Goal: Information Seeking & Learning: Learn about a topic

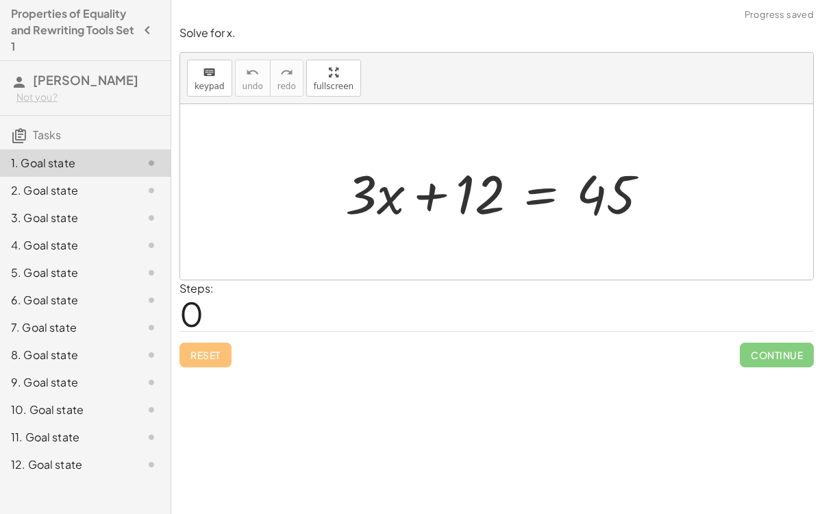
click at [362, 423] on div "Solve for x. keyboard keypad undo undo redo redo fullscreen + · 3 · x + 12 = 45…" at bounding box center [496, 257] width 651 height 514
click at [518, 365] on div "Reset Continue" at bounding box center [496, 349] width 634 height 36
drag, startPoint x: 358, startPoint y: 187, endPoint x: 546, endPoint y: 224, distance: 191.3
click at [546, 224] on div at bounding box center [502, 192] width 328 height 71
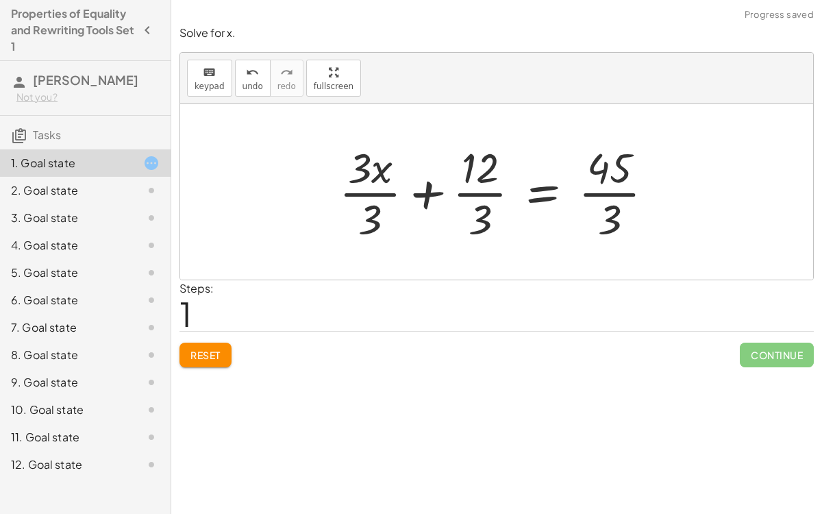
click at [477, 188] on div at bounding box center [502, 191] width 340 height 105
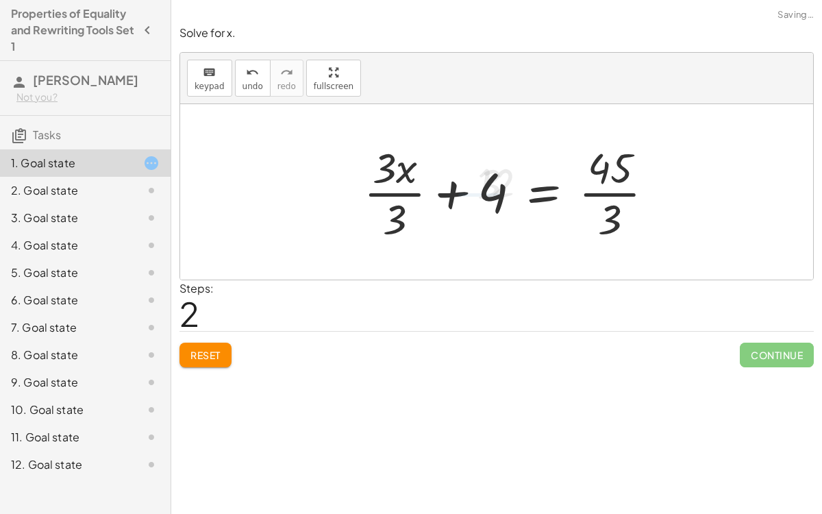
click at [384, 188] on div at bounding box center [514, 191] width 315 height 105
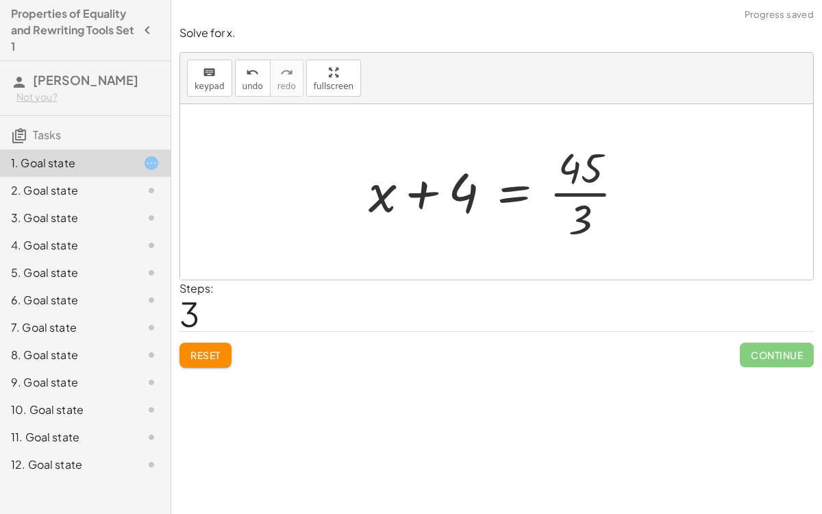
click at [577, 190] on div at bounding box center [502, 191] width 281 height 105
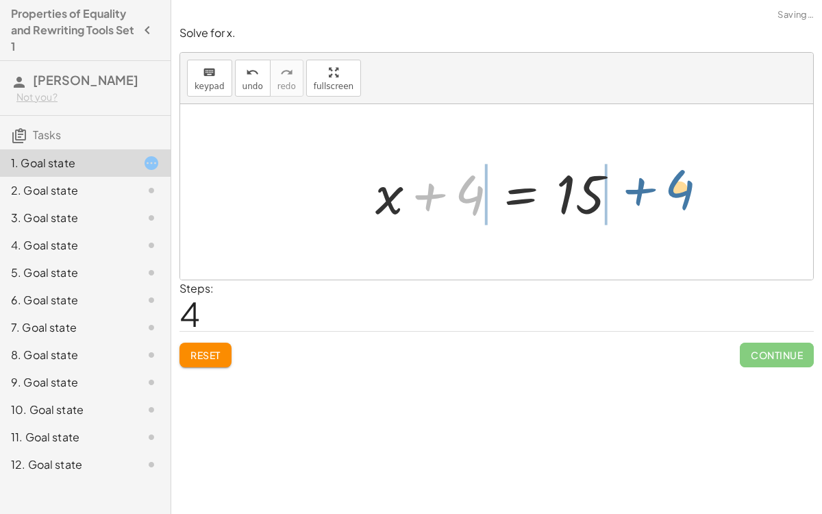
drag, startPoint x: 470, startPoint y: 187, endPoint x: 675, endPoint y: 182, distance: 205.5
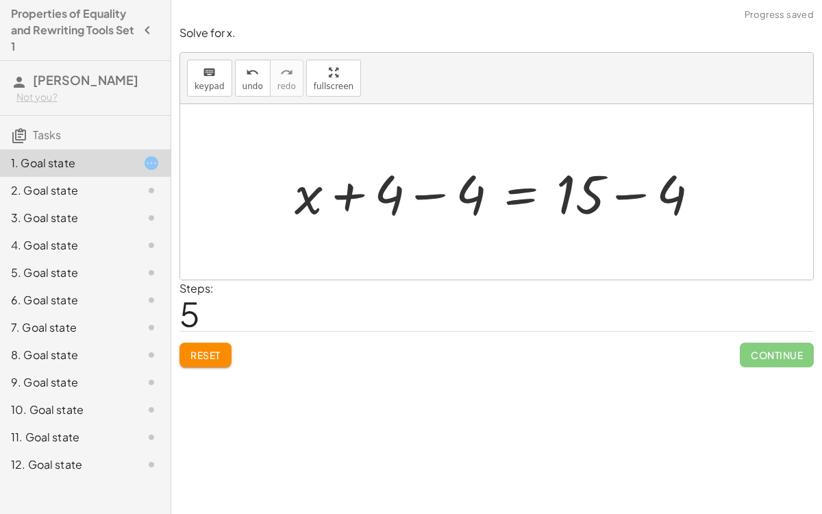
click at [632, 191] on div at bounding box center [502, 192] width 429 height 71
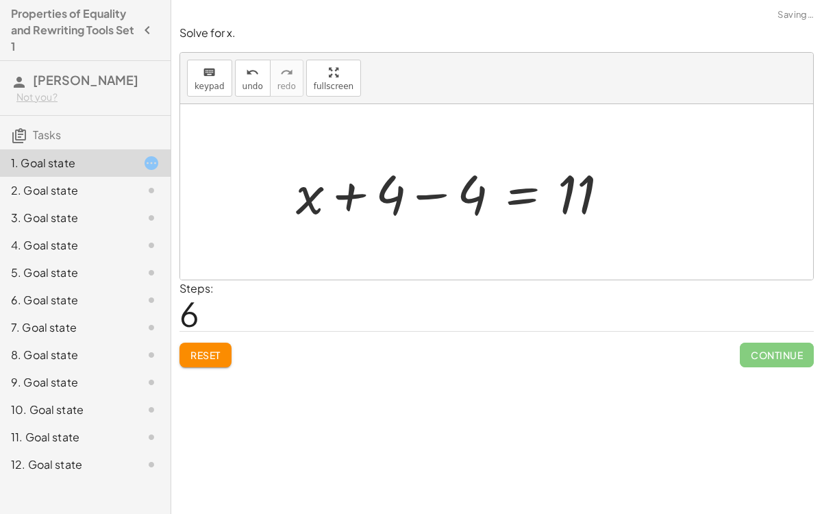
click at [429, 194] on div at bounding box center [458, 192] width 338 height 71
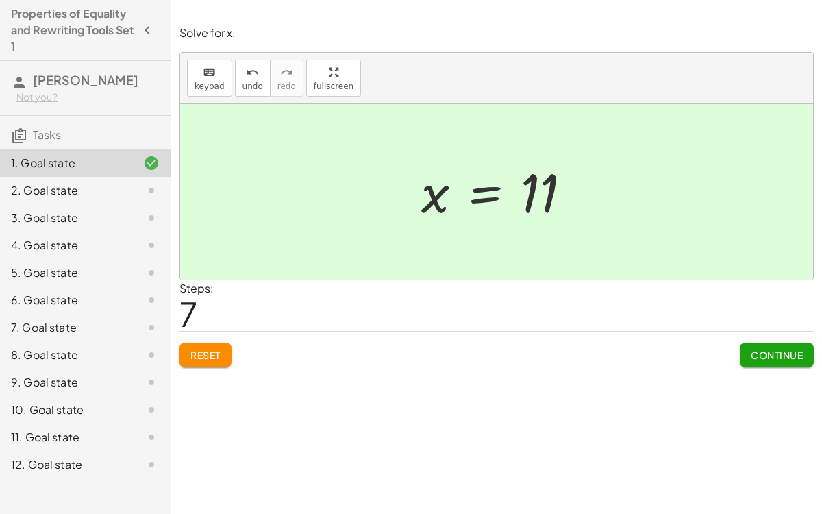
click at [761, 351] on span "Continue" at bounding box center [777, 355] width 52 height 12
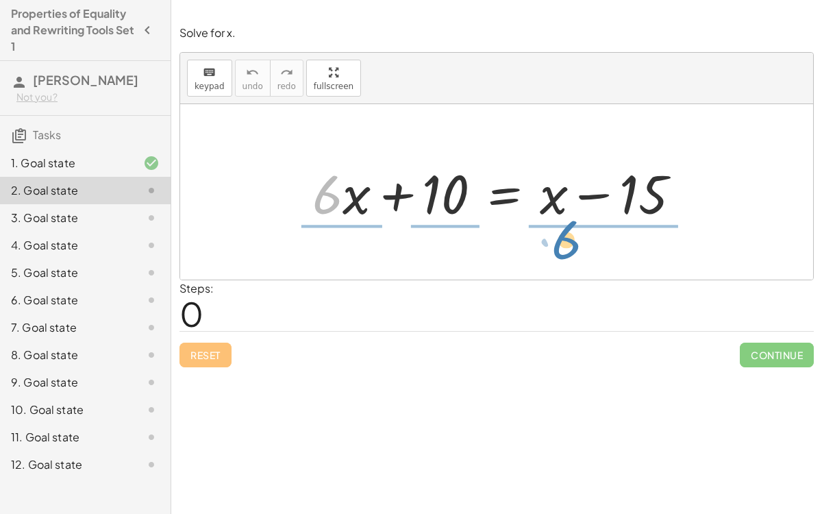
drag, startPoint x: 325, startPoint y: 186, endPoint x: 564, endPoint y: 231, distance: 243.3
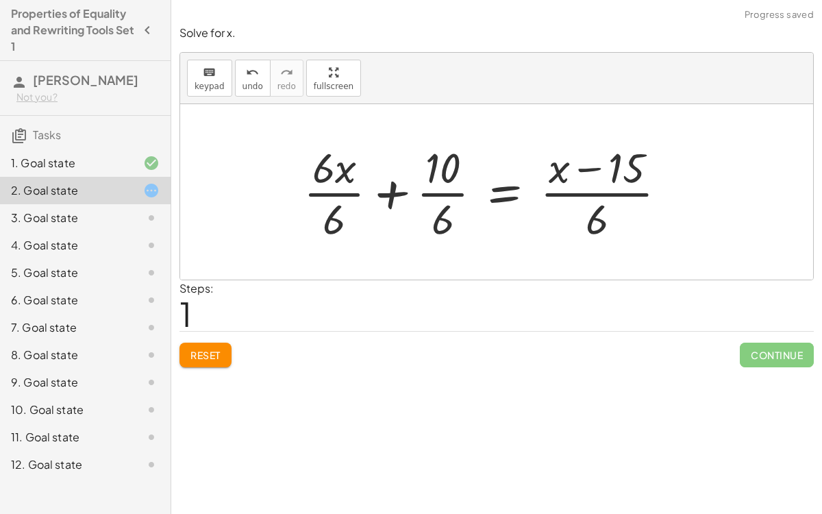
click at [332, 192] on div at bounding box center [491, 191] width 388 height 105
click at [424, 191] on div at bounding box center [507, 191] width 354 height 105
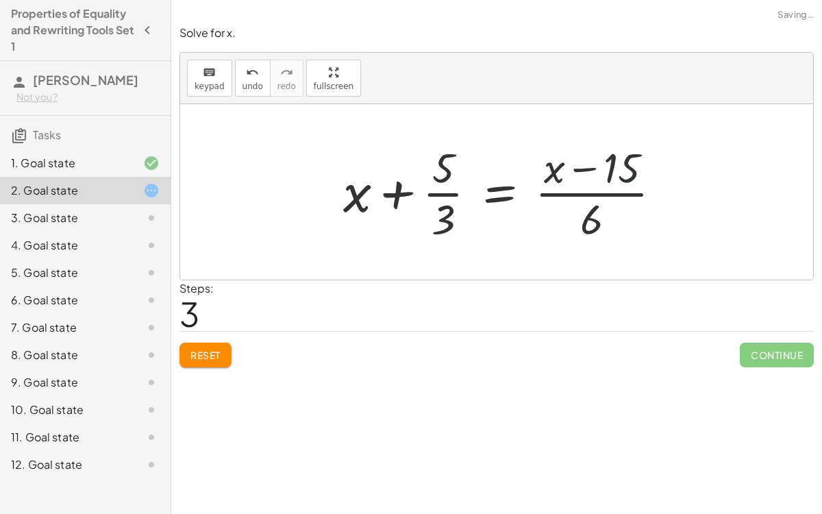
click at [625, 186] on div at bounding box center [507, 191] width 343 height 105
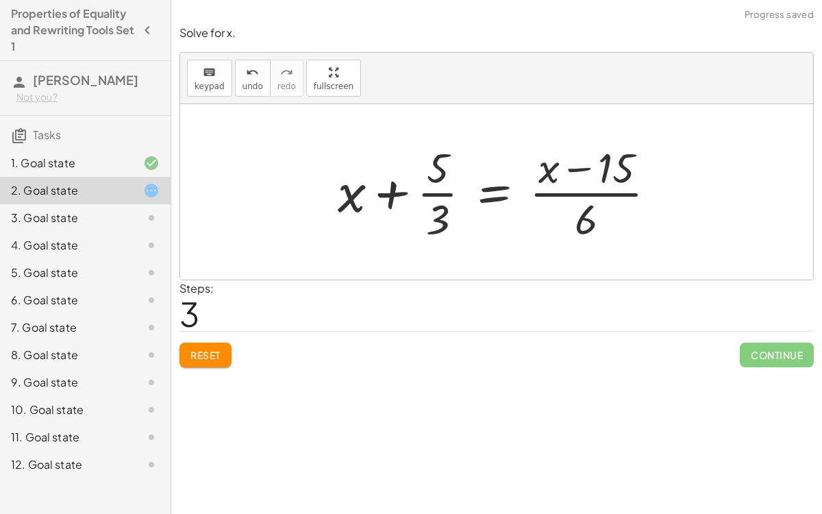
click at [618, 193] on div at bounding box center [502, 191] width 343 height 105
click at [582, 169] on div at bounding box center [502, 191] width 343 height 105
drag, startPoint x: 542, startPoint y: 168, endPoint x: 651, endPoint y: 191, distance: 112.0
click at [651, 191] on div at bounding box center [502, 191] width 343 height 105
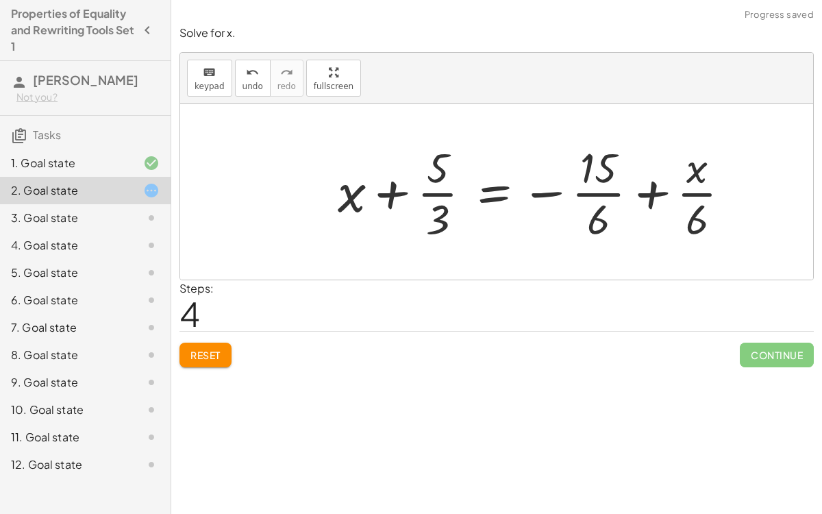
click at [592, 193] on div at bounding box center [539, 191] width 417 height 105
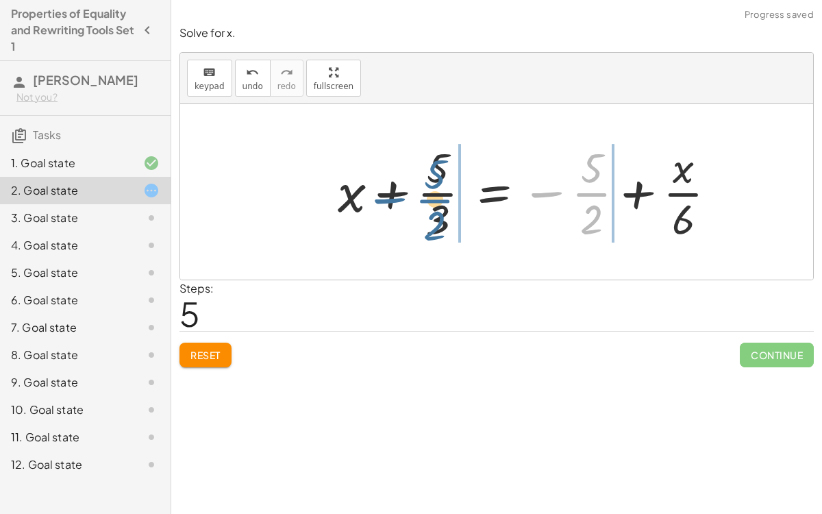
drag, startPoint x: 592, startPoint y: 192, endPoint x: 440, endPoint y: 197, distance: 152.8
click at [440, 197] on div at bounding box center [532, 191] width 403 height 105
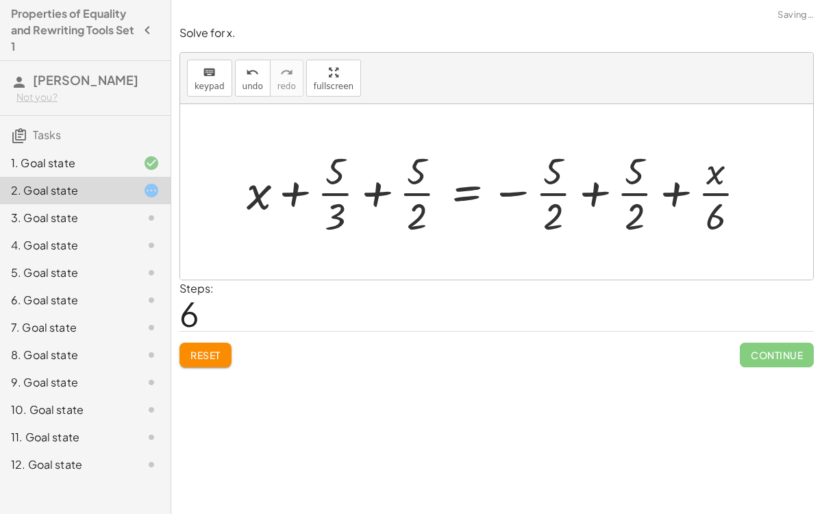
click at [399, 194] on div at bounding box center [502, 192] width 525 height 95
click at [377, 191] on div at bounding box center [502, 192] width 525 height 95
drag, startPoint x: 424, startPoint y: 216, endPoint x: 405, endPoint y: 198, distance: 26.6
click at [405, 198] on div at bounding box center [502, 192] width 525 height 95
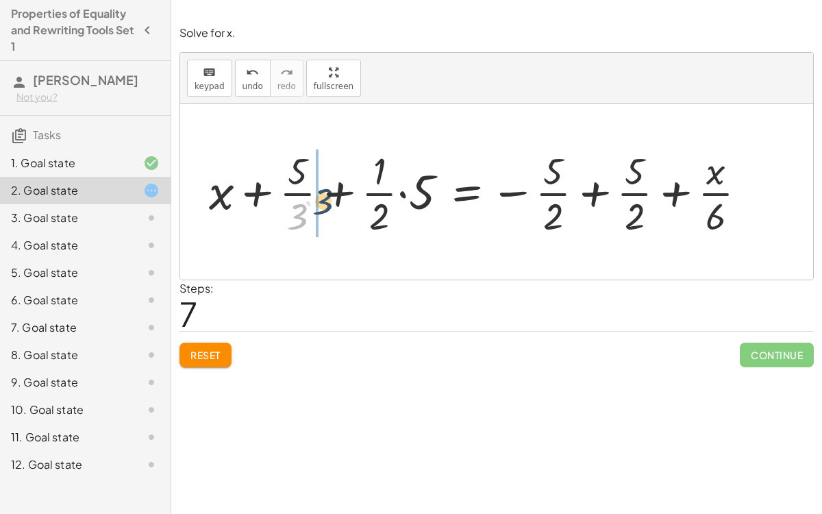
drag, startPoint x: 303, startPoint y: 214, endPoint x: 329, endPoint y: 200, distance: 28.8
click at [329, 200] on div at bounding box center [483, 192] width 562 height 95
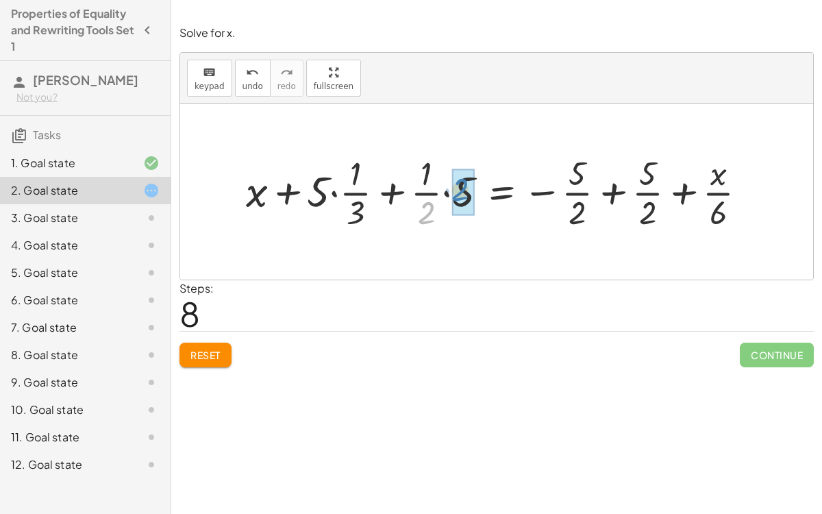
drag, startPoint x: 425, startPoint y: 210, endPoint x: 459, endPoint y: 187, distance: 41.4
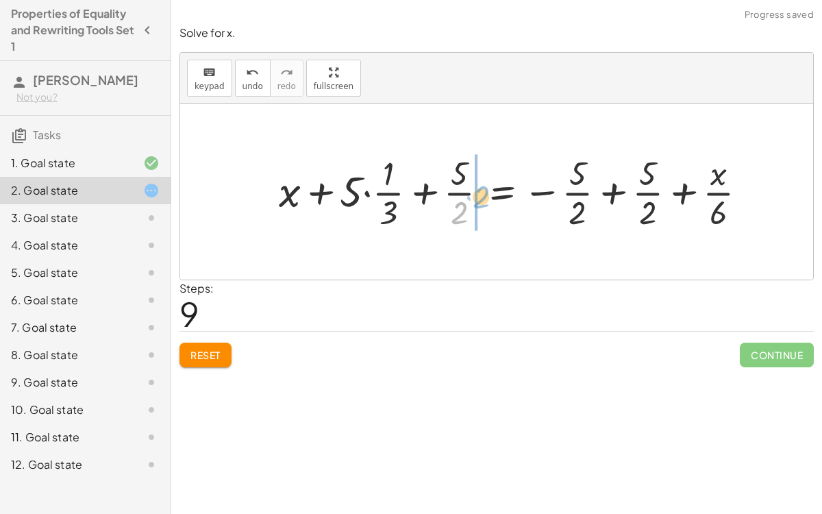
drag, startPoint x: 456, startPoint y: 217, endPoint x: 477, endPoint y: 201, distance: 27.4
click at [477, 201] on div at bounding box center [518, 191] width 493 height 83
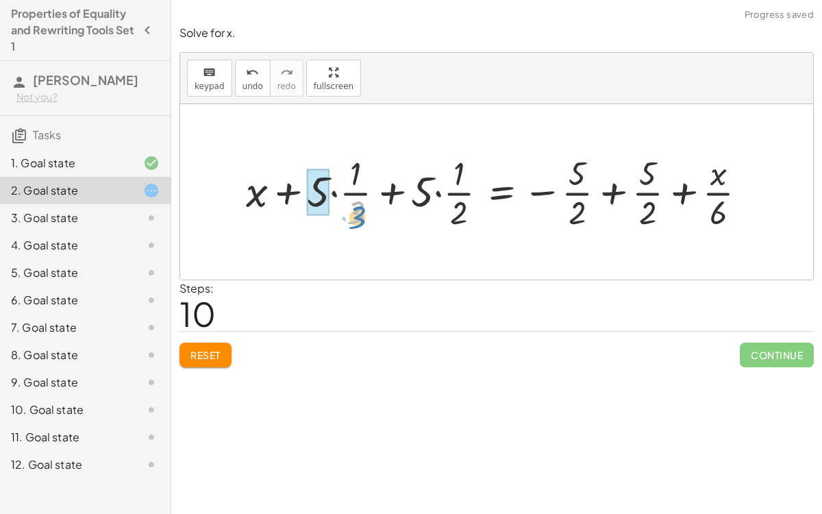
drag, startPoint x: 358, startPoint y: 203, endPoint x: 337, endPoint y: 209, distance: 21.9
click at [337, 209] on div at bounding box center [501, 191] width 525 height 83
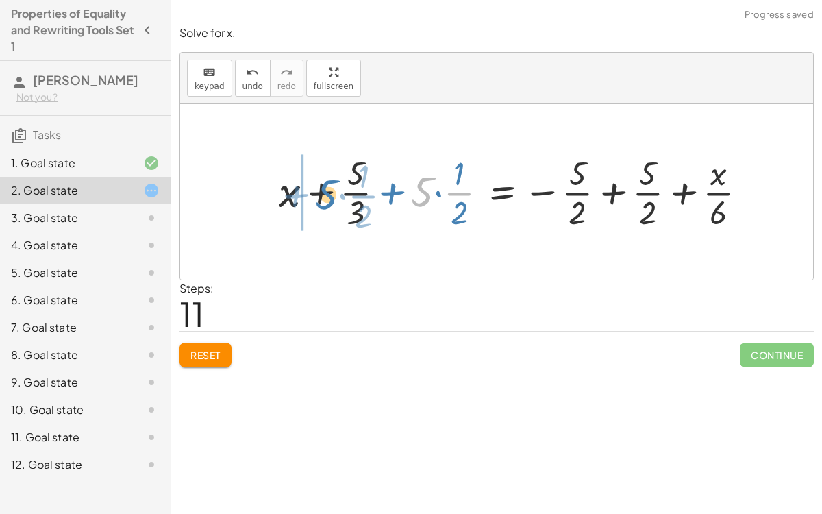
drag, startPoint x: 416, startPoint y: 186, endPoint x: 322, endPoint y: 190, distance: 94.6
click at [322, 190] on div at bounding box center [518, 191] width 493 height 83
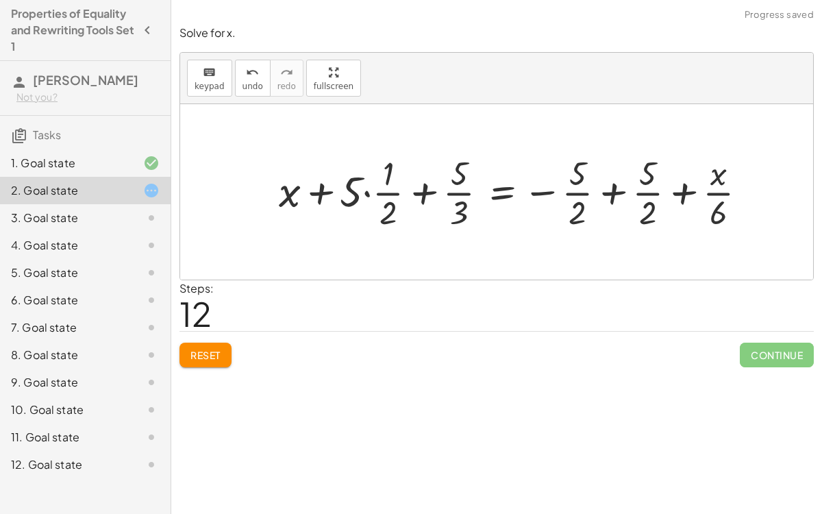
click at [316, 197] on div at bounding box center [518, 191] width 493 height 83
click at [416, 196] on div at bounding box center [518, 191] width 493 height 83
drag, startPoint x: 458, startPoint y: 205, endPoint x: 437, endPoint y: 188, distance: 27.3
click at [437, 188] on div at bounding box center [518, 191] width 493 height 83
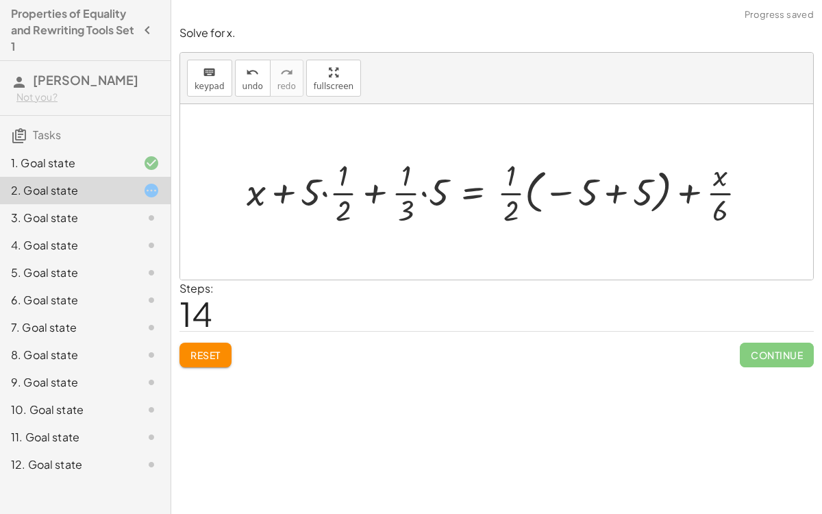
click at [690, 192] on div at bounding box center [502, 192] width 525 height 74
click at [617, 195] on div at bounding box center [502, 192] width 525 height 74
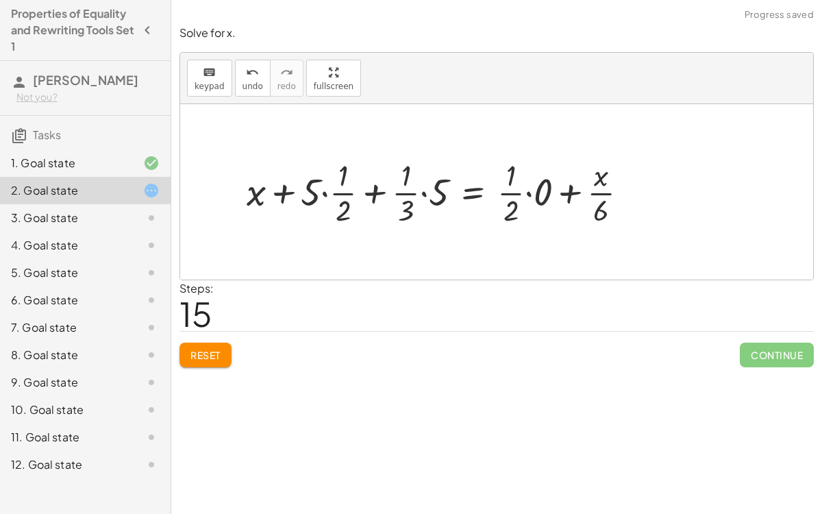
click at [529, 195] on div at bounding box center [443, 192] width 406 height 74
drag, startPoint x: 563, startPoint y: 212, endPoint x: 549, endPoint y: 198, distance: 19.4
click at [549, 198] on div at bounding box center [425, 192] width 370 height 74
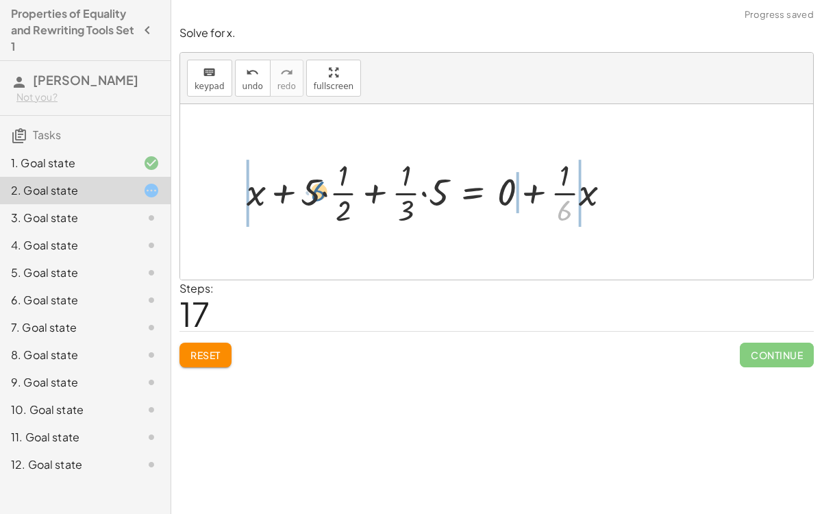
drag, startPoint x: 562, startPoint y: 210, endPoint x: 319, endPoint y: 195, distance: 242.9
click at [319, 195] on div at bounding box center [434, 192] width 389 height 74
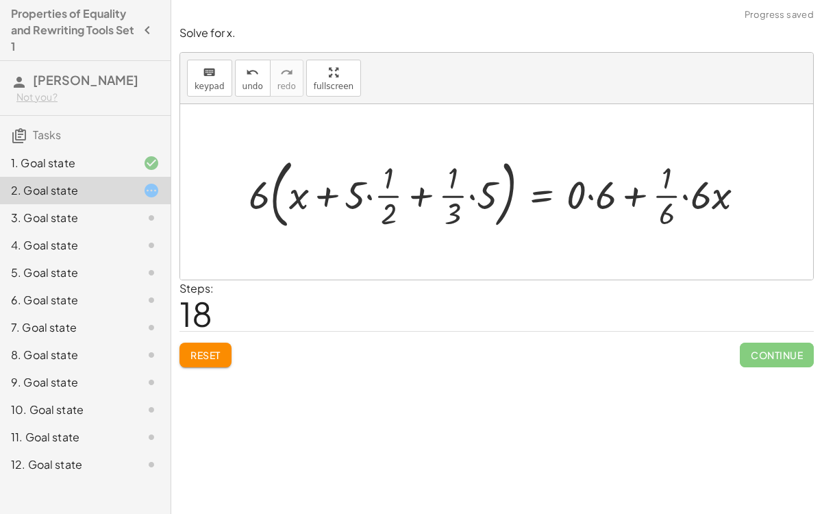
click at [590, 192] on div at bounding box center [502, 192] width 521 height 82
click at [611, 197] on div at bounding box center [487, 192] width 490 height 82
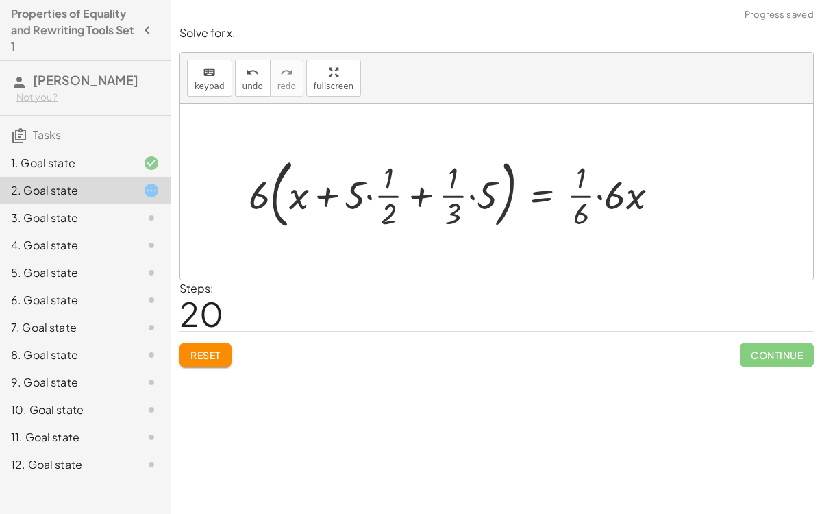
click at [599, 196] on div at bounding box center [459, 192] width 435 height 82
click at [599, 197] on div at bounding box center [444, 192] width 404 height 82
click at [581, 192] on div at bounding box center [441, 192] width 399 height 82
click at [397, 190] on div at bounding box center [429, 192] width 375 height 82
click at [423, 196] on div at bounding box center [429, 192] width 375 height 82
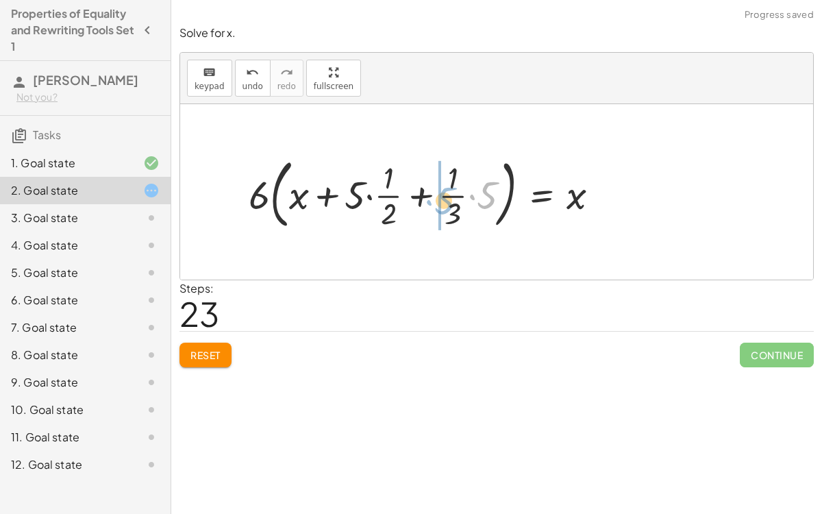
drag, startPoint x: 477, startPoint y: 197, endPoint x: 440, endPoint y: 202, distance: 38.1
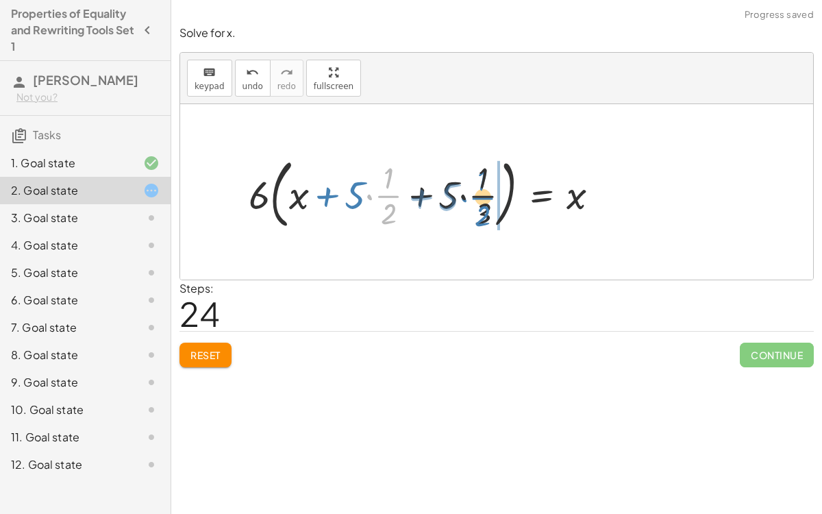
drag, startPoint x: 384, startPoint y: 194, endPoint x: 477, endPoint y: 196, distance: 93.2
click at [477, 196] on div at bounding box center [429, 192] width 375 height 82
click at [255, 196] on div at bounding box center [429, 192] width 375 height 82
click at [272, 199] on div at bounding box center [429, 192] width 375 height 82
click at [323, 194] on div at bounding box center [429, 192] width 375 height 82
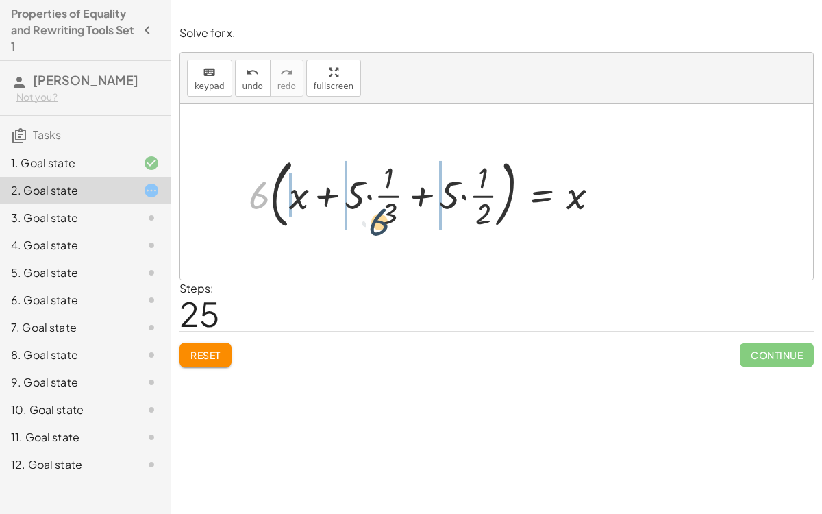
drag, startPoint x: 256, startPoint y: 198, endPoint x: 375, endPoint y: 223, distance: 121.7
click at [375, 223] on div at bounding box center [429, 192] width 375 height 82
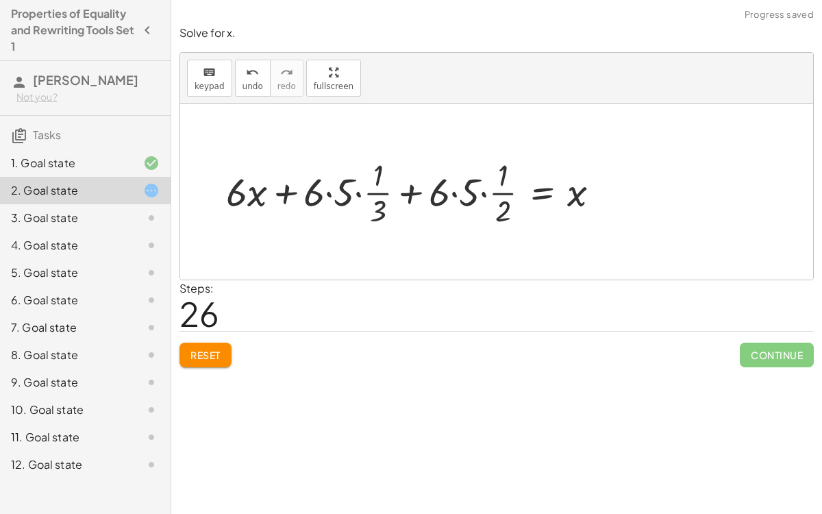
click at [252, 190] on div at bounding box center [418, 191] width 399 height 76
click at [332, 194] on div at bounding box center [418, 191] width 399 height 76
click at [446, 191] on div at bounding box center [423, 191] width 388 height 76
click at [451, 194] on div at bounding box center [423, 191] width 388 height 76
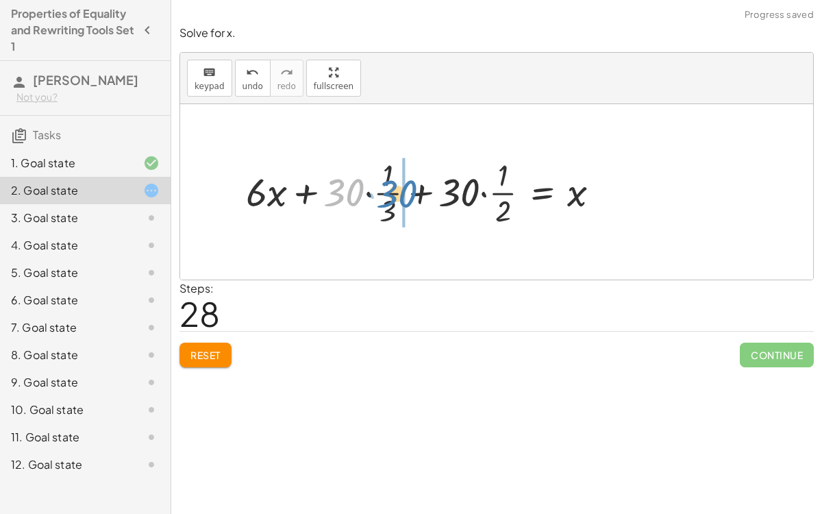
drag, startPoint x: 345, startPoint y: 190, endPoint x: 400, endPoint y: 192, distance: 54.8
click at [400, 192] on div at bounding box center [428, 191] width 379 height 76
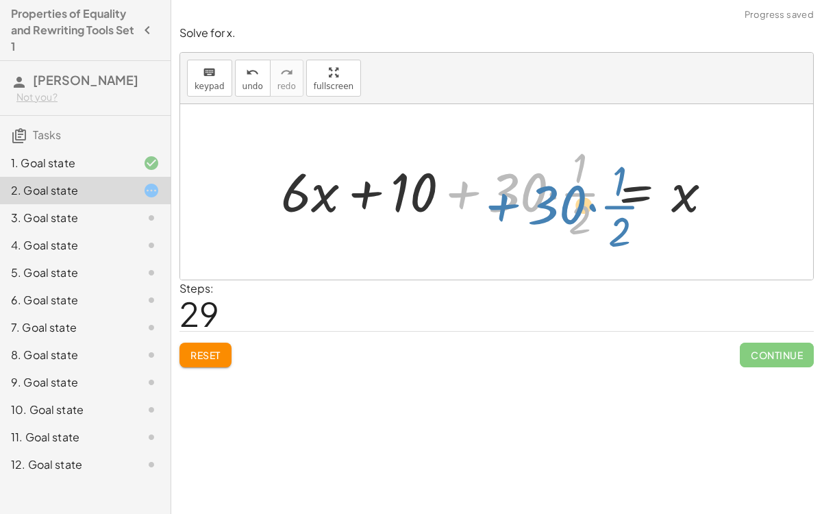
drag, startPoint x: 475, startPoint y: 197, endPoint x: 491, endPoint y: 198, distance: 16.5
click at [491, 198] on div at bounding box center [502, 191] width 456 height 105
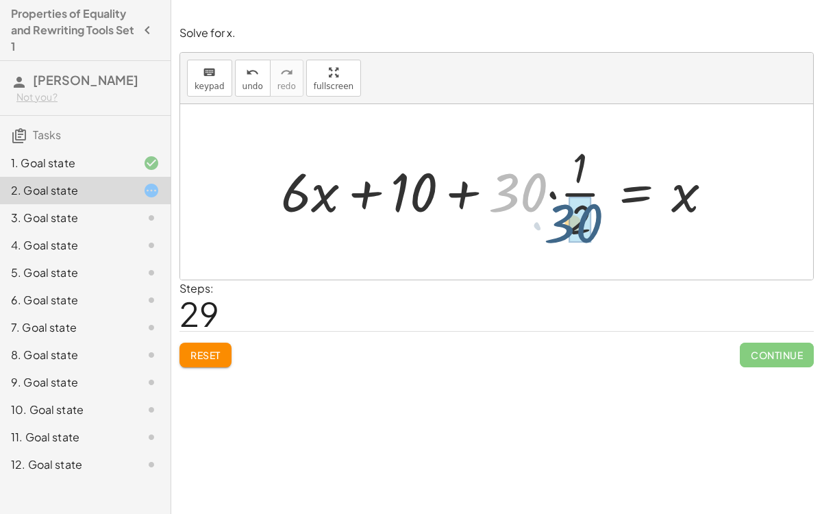
drag, startPoint x: 525, startPoint y: 191, endPoint x: 582, endPoint y: 221, distance: 64.3
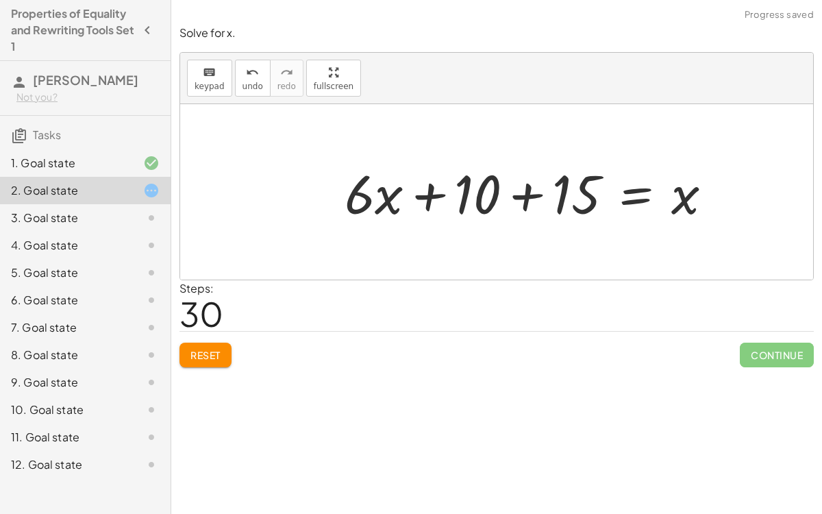
click at [525, 190] on div at bounding box center [534, 192] width 392 height 71
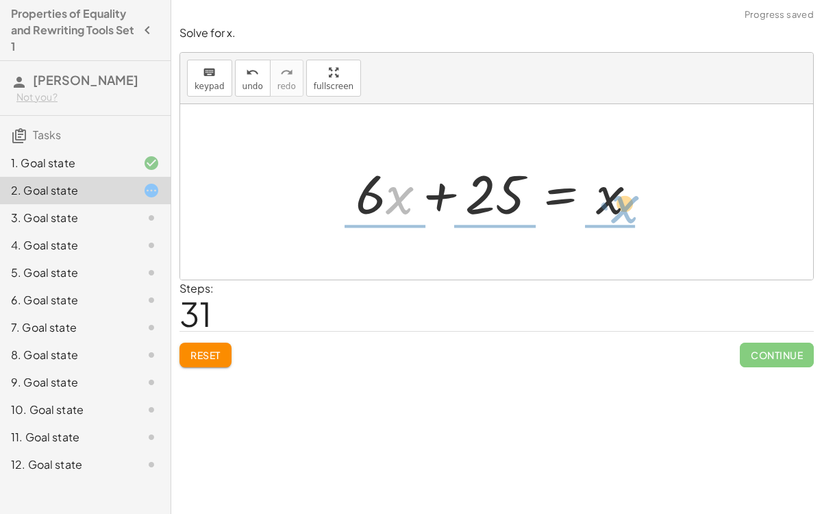
drag, startPoint x: 388, startPoint y: 203, endPoint x: 612, endPoint y: 212, distance: 224.2
click at [612, 212] on div at bounding box center [502, 192] width 306 height 71
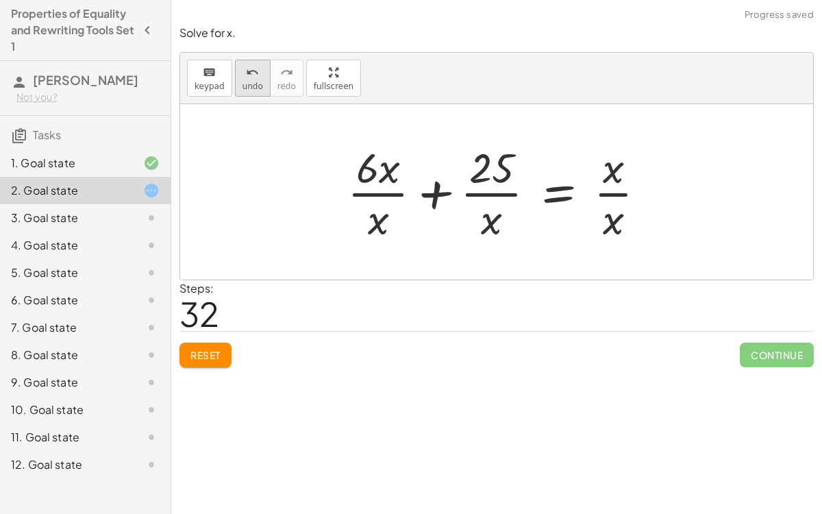
click at [242, 86] on span "undo" at bounding box center [252, 87] width 21 height 10
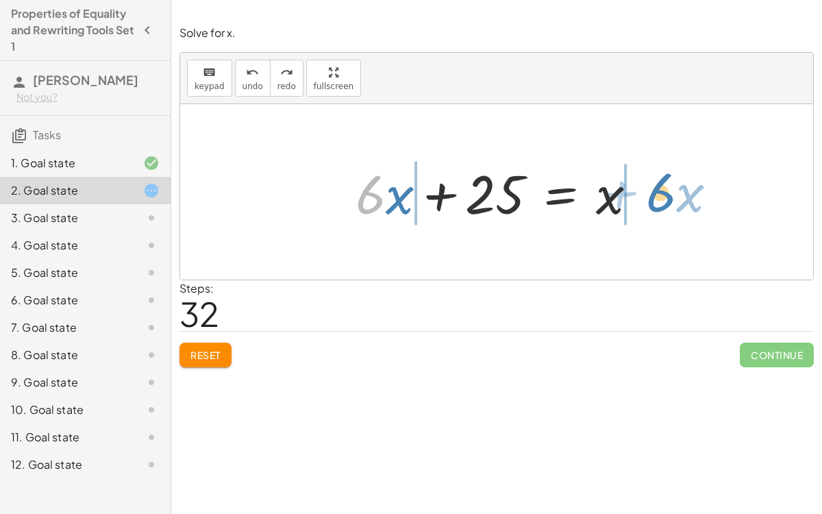
drag, startPoint x: 369, startPoint y: 193, endPoint x: 659, endPoint y: 192, distance: 289.7
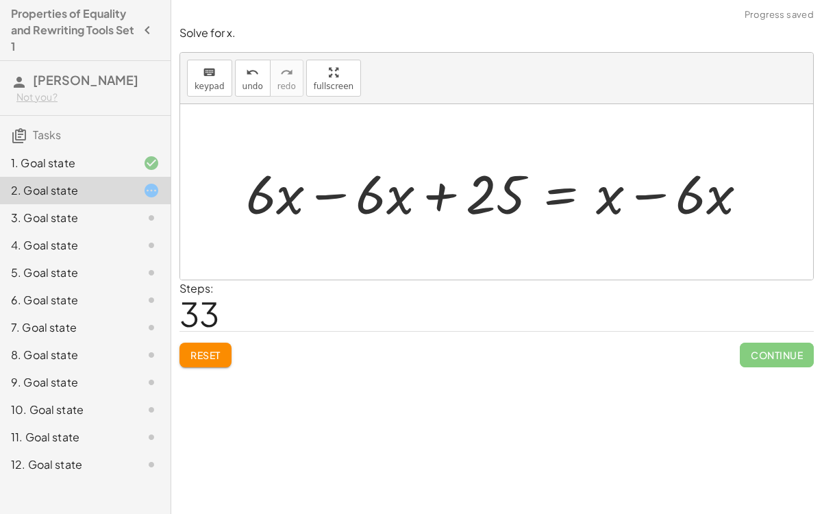
click at [324, 194] on div at bounding box center [502, 192] width 526 height 71
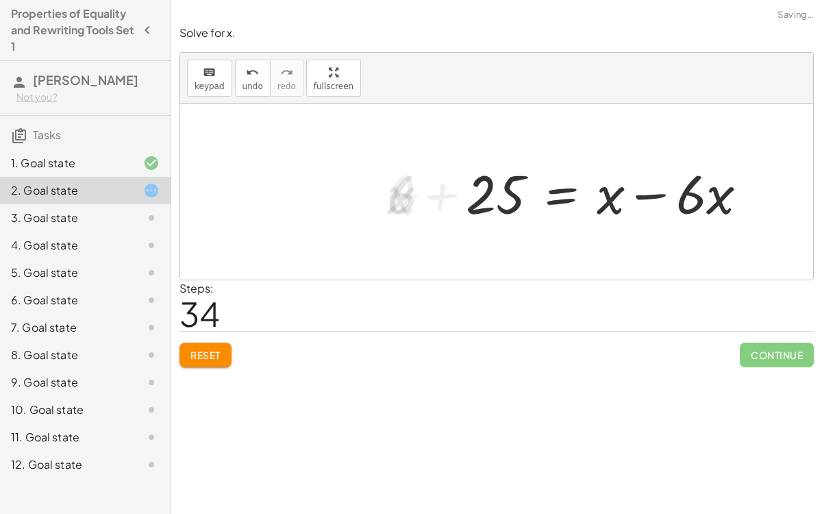
click at [646, 192] on div at bounding box center [612, 192] width 306 height 71
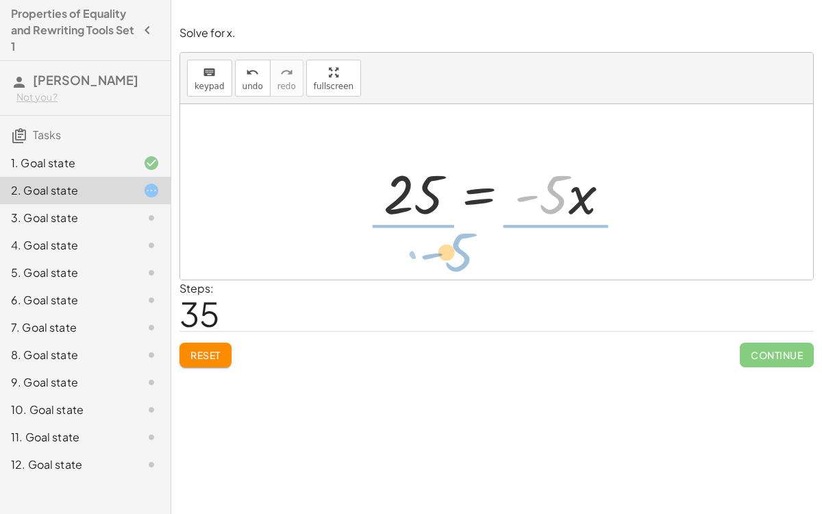
drag, startPoint x: 559, startPoint y: 184, endPoint x: 465, endPoint y: 243, distance: 110.8
click at [465, 243] on div "+ · 6 · x + 10 = + x − 15 + · 6 · x · 6 + · 10 · 6 = · ( + x − 15 ) · 6 + x + ·…" at bounding box center [496, 191] width 633 height 175
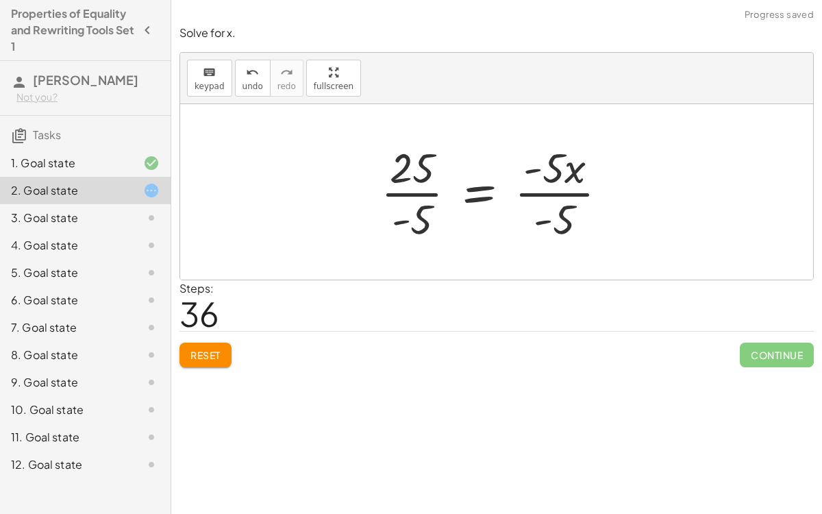
click at [422, 194] on div at bounding box center [499, 191] width 251 height 105
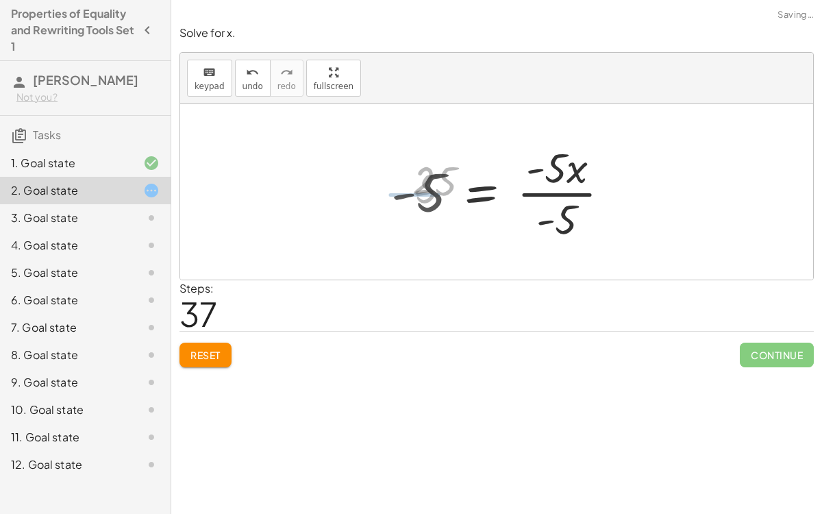
click at [567, 191] on div at bounding box center [505, 191] width 243 height 105
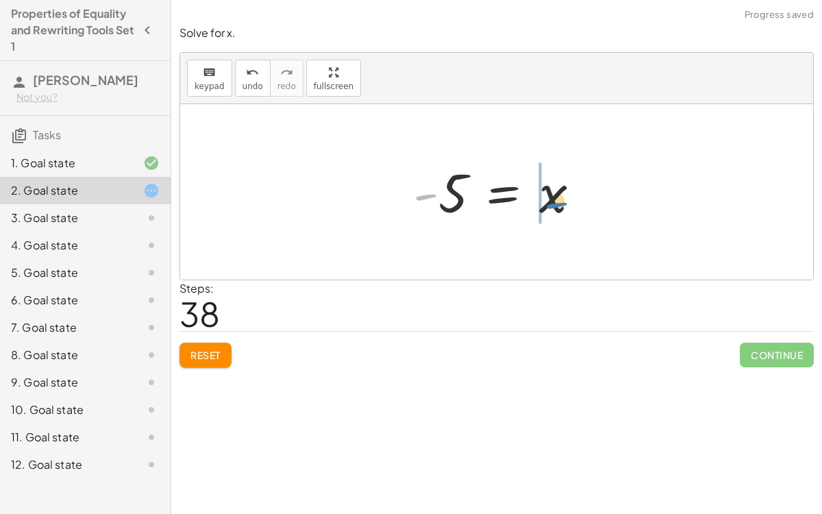
drag, startPoint x: 422, startPoint y: 192, endPoint x: 555, endPoint y: 201, distance: 133.2
click at [555, 201] on div at bounding box center [502, 192] width 192 height 68
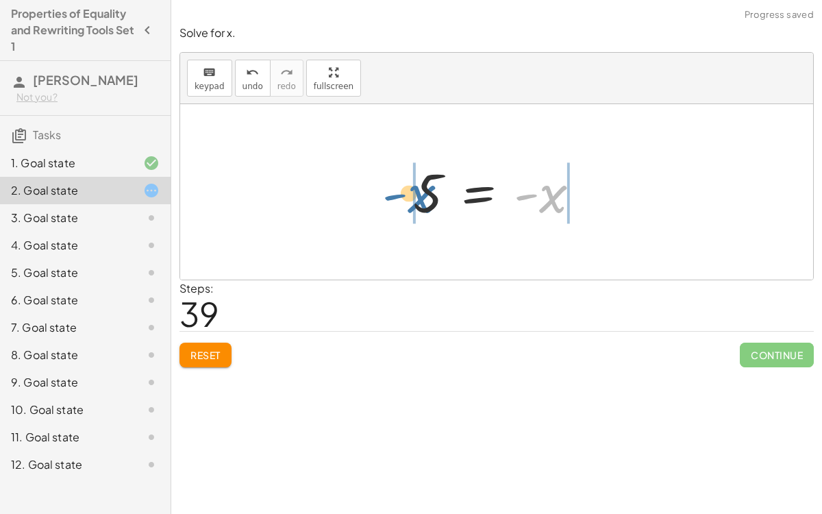
drag, startPoint x: 584, startPoint y: 197, endPoint x: 454, endPoint y: 197, distance: 129.5
click at [454, 197] on div at bounding box center [502, 192] width 192 height 68
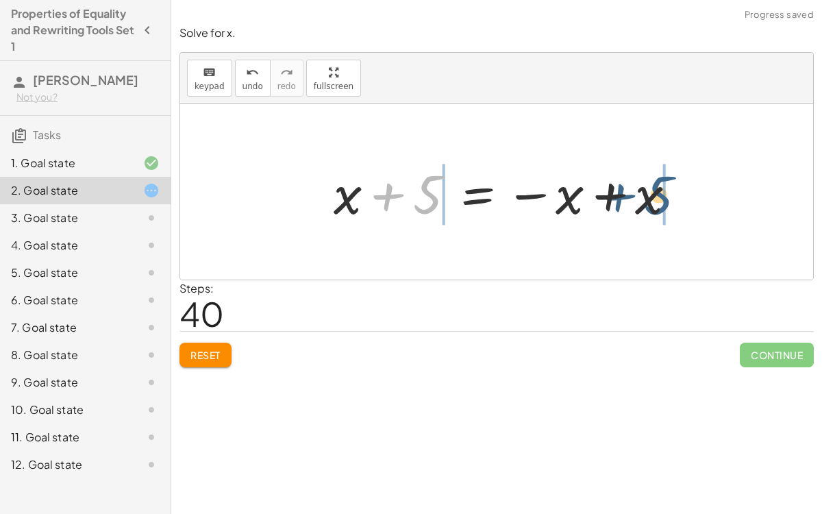
drag, startPoint x: 435, startPoint y: 199, endPoint x: 668, endPoint y: 200, distance: 232.9
click at [668, 200] on div at bounding box center [510, 192] width 367 height 71
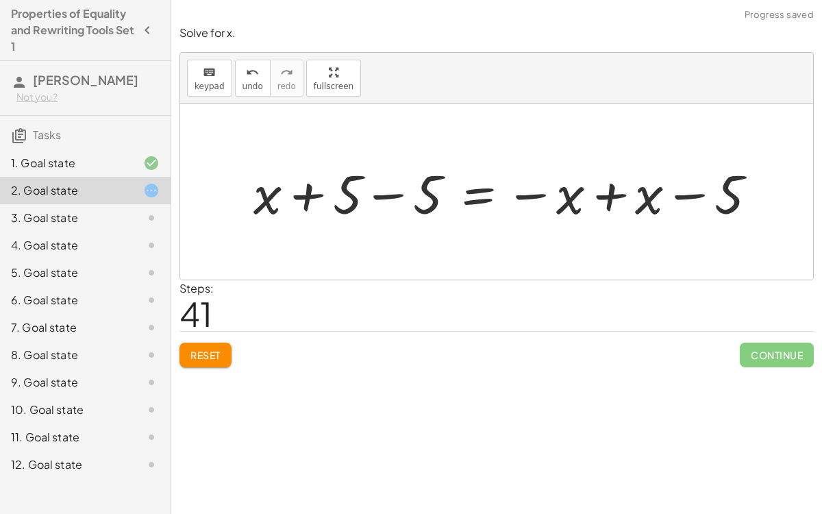
click at [611, 195] on div at bounding box center [511, 192] width 528 height 71
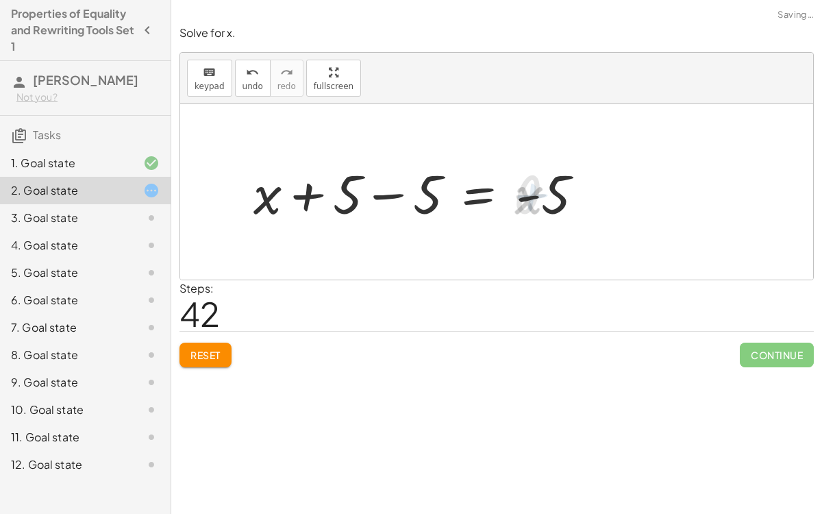
click at [395, 195] on div at bounding box center [423, 192] width 353 height 71
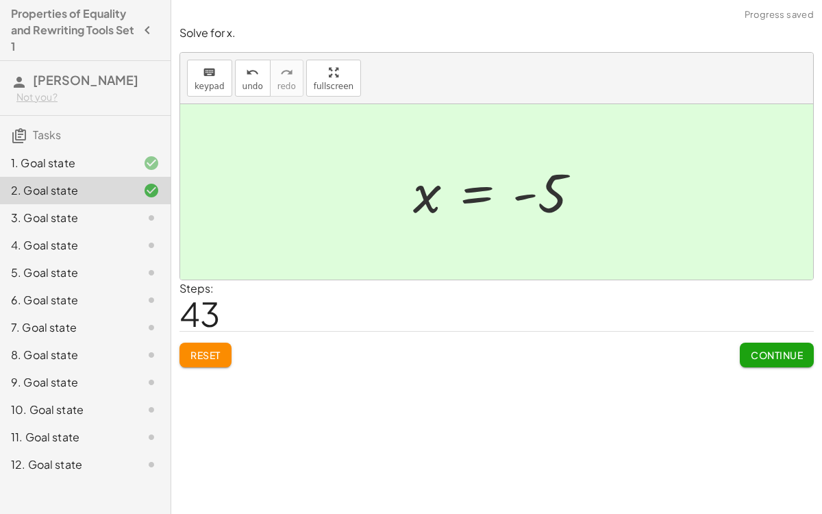
click at [755, 347] on button "Continue" at bounding box center [777, 354] width 74 height 25
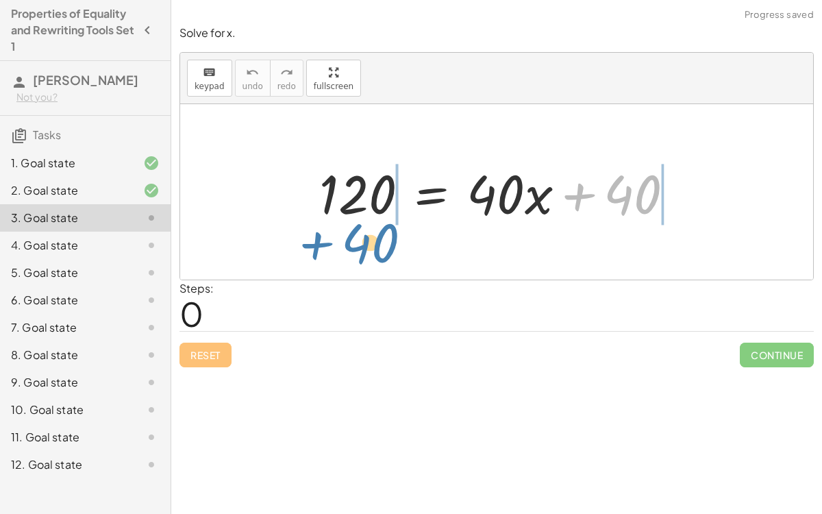
drag, startPoint x: 618, startPoint y: 194, endPoint x: 354, endPoint y: 241, distance: 267.9
click at [354, 241] on div "+ 40 120 = + · 40 · x + 40" at bounding box center [496, 191] width 633 height 175
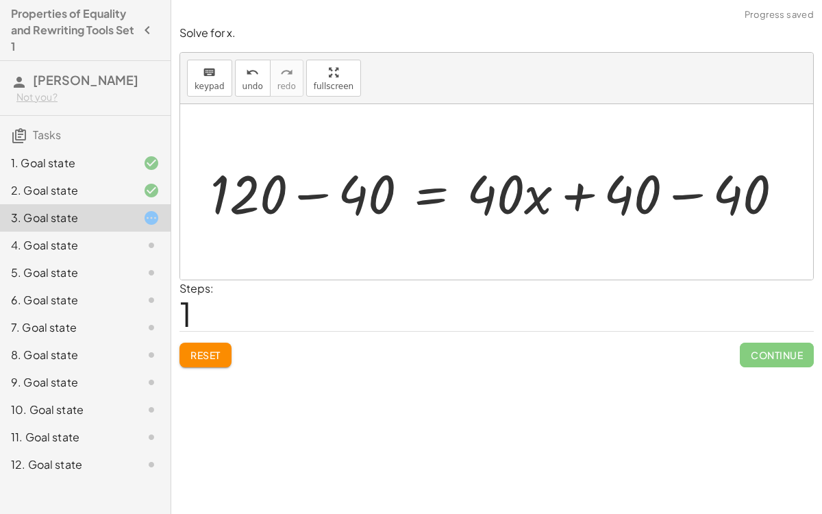
click at [319, 194] on div at bounding box center [501, 192] width 597 height 71
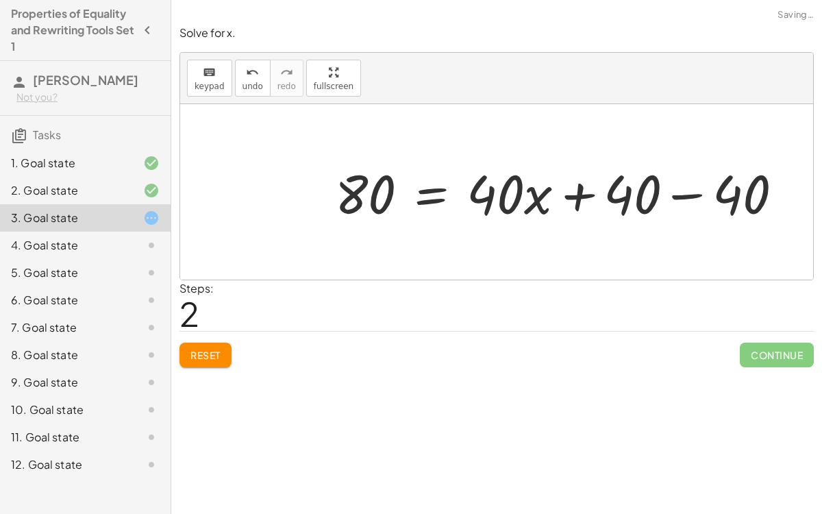
click at [676, 194] on div at bounding box center [564, 192] width 473 height 71
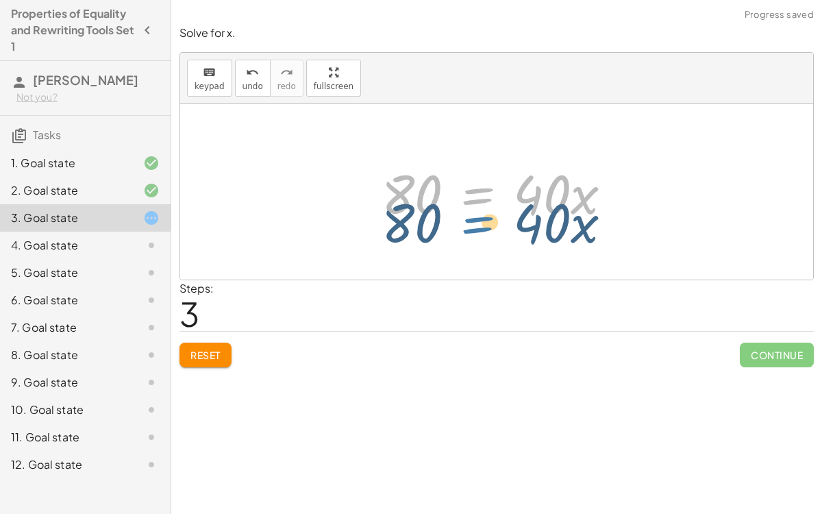
drag, startPoint x: 498, startPoint y: 199, endPoint x: 497, endPoint y: 219, distance: 19.9
click at [497, 219] on div at bounding box center [502, 192] width 255 height 71
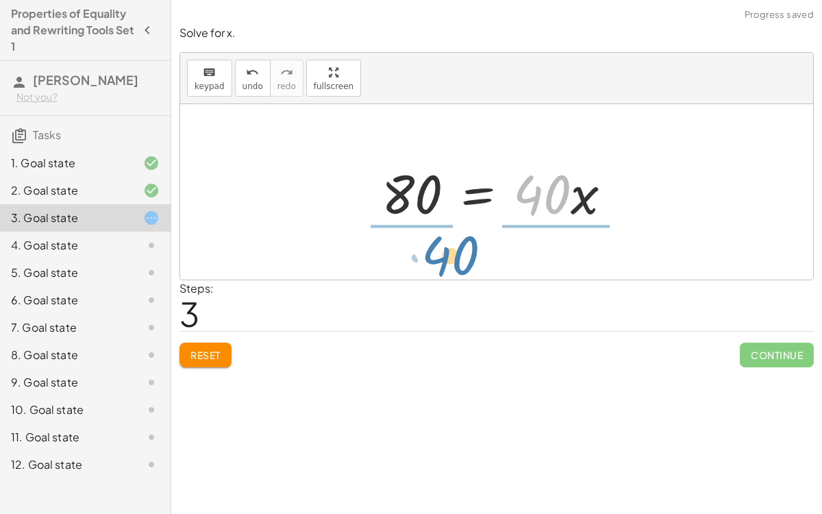
drag, startPoint x: 547, startPoint y: 189, endPoint x: 451, endPoint y: 242, distance: 109.8
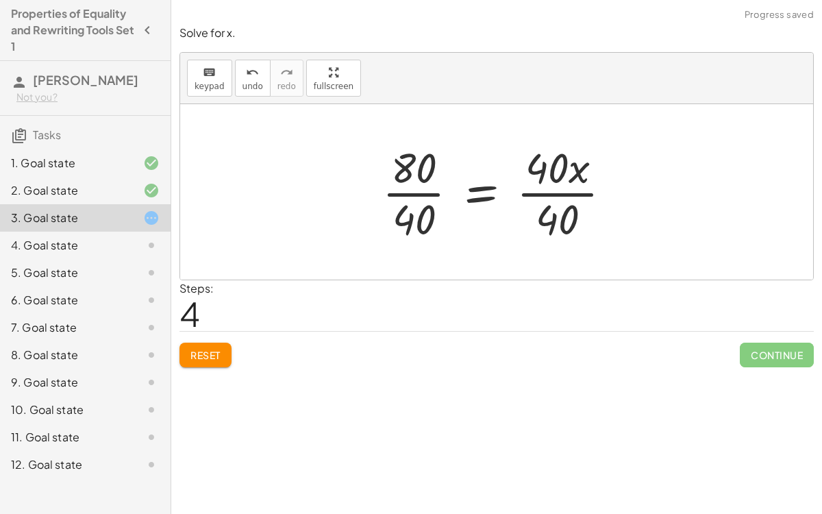
click at [541, 193] on div at bounding box center [502, 191] width 254 height 105
click at [421, 192] on div at bounding box center [475, 191] width 200 height 105
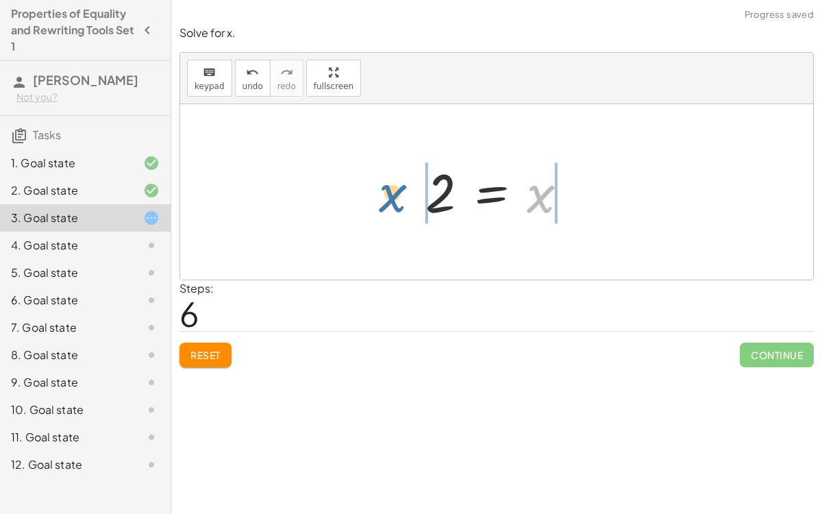
drag, startPoint x: 534, startPoint y: 192, endPoint x: 385, endPoint y: 191, distance: 148.6
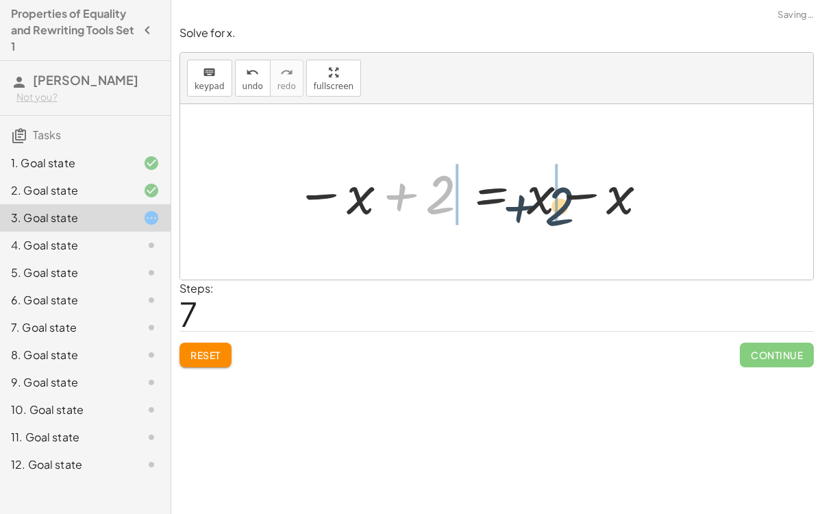
drag, startPoint x: 449, startPoint y: 192, endPoint x: 587, endPoint y: 204, distance: 138.2
click at [587, 204] on div at bounding box center [472, 192] width 368 height 71
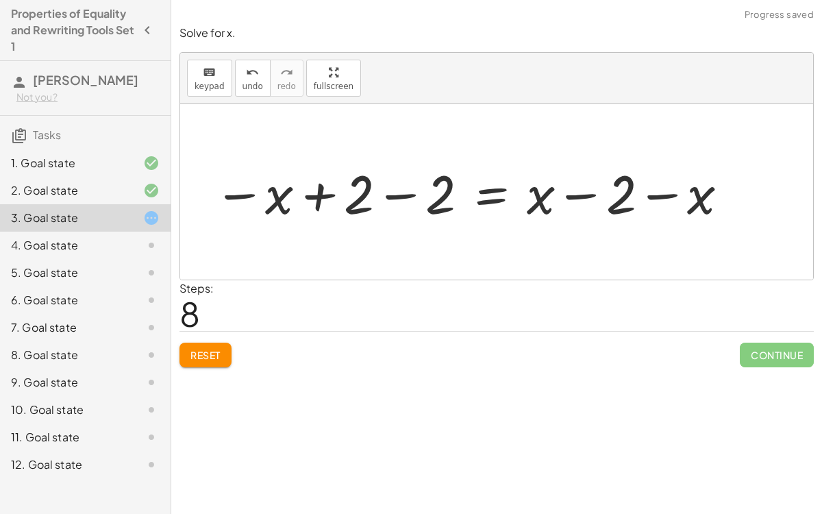
click at [300, 196] on div at bounding box center [472, 192] width 530 height 71
click at [328, 192] on div at bounding box center [472, 192] width 530 height 71
click at [319, 197] on div at bounding box center [472, 192] width 530 height 71
click at [406, 192] on div at bounding box center [472, 192] width 530 height 71
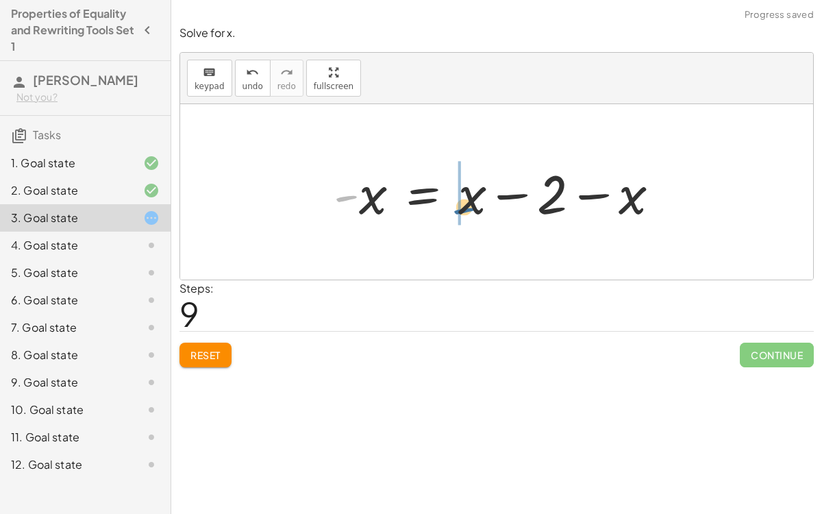
drag, startPoint x: 340, startPoint y: 192, endPoint x: 463, endPoint y: 205, distance: 123.9
click at [463, 205] on div at bounding box center [502, 192] width 351 height 71
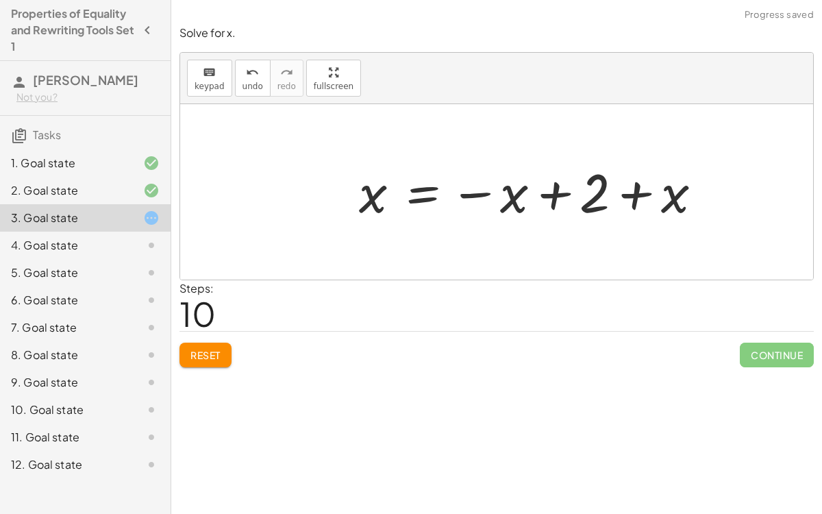
click at [556, 195] on div at bounding box center [536, 192] width 368 height 68
click at [637, 193] on div at bounding box center [536, 192] width 368 height 68
drag, startPoint x: 660, startPoint y: 199, endPoint x: 540, endPoint y: 198, distance: 119.2
click at [540, 198] on div at bounding box center [536, 192] width 368 height 68
click at [542, 186] on div at bounding box center [536, 192] width 368 height 68
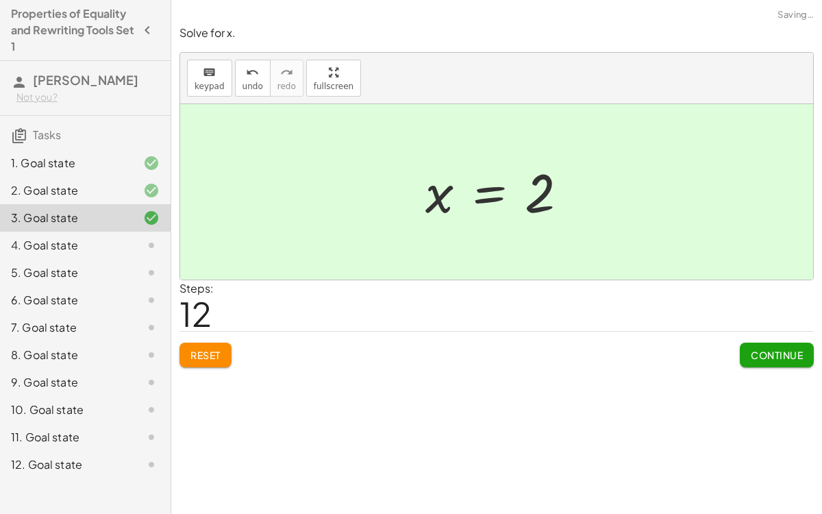
click at [792, 352] on span "Continue" at bounding box center [777, 355] width 52 height 12
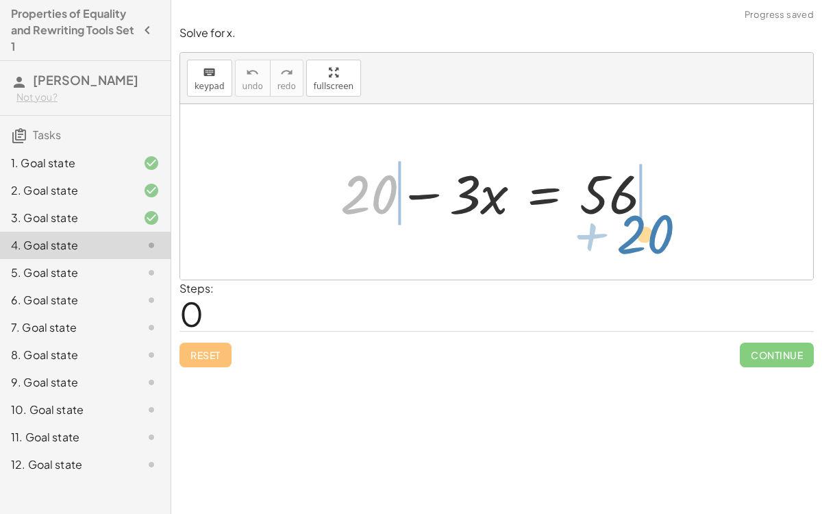
drag, startPoint x: 364, startPoint y: 190, endPoint x: 647, endPoint y: 225, distance: 285.0
click at [647, 225] on div at bounding box center [502, 192] width 337 height 71
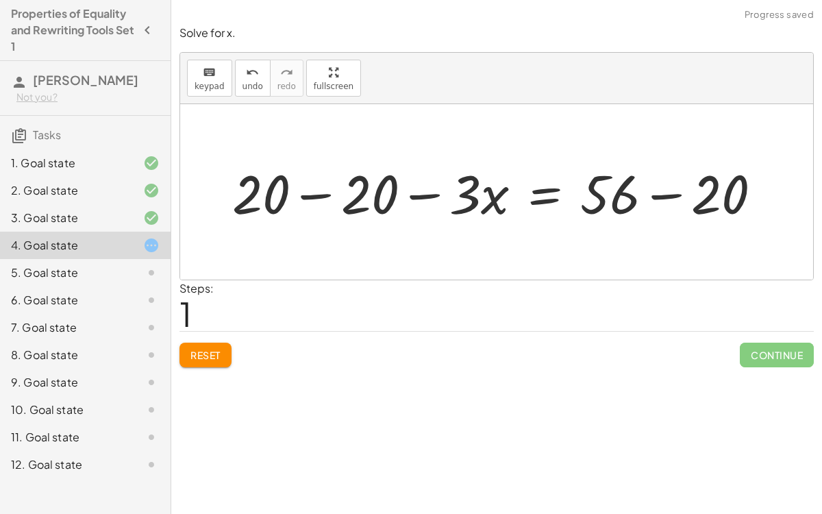
click at [667, 193] on div at bounding box center [502, 192] width 554 height 71
click at [318, 190] on div at bounding box center [448, 192] width 447 height 71
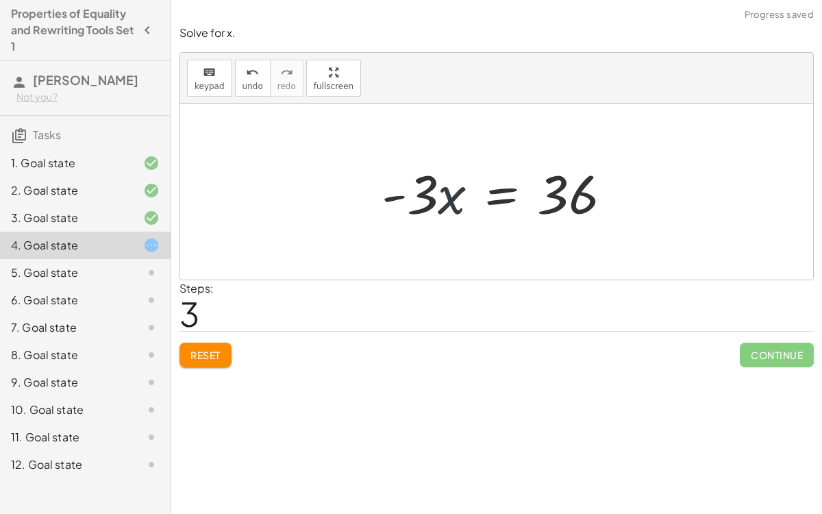
click at [461, 195] on div at bounding box center [502, 192] width 255 height 71
drag, startPoint x: 414, startPoint y: 185, endPoint x: 512, endPoint y: 229, distance: 107.3
click at [512, 229] on div "+ 20 − · 3 · x = 56 + 20 − 20 − · 3 · x = + 56 − 20 + 20 − 20 − · 3 · x = 36 + …" at bounding box center [497, 191] width 273 height 77
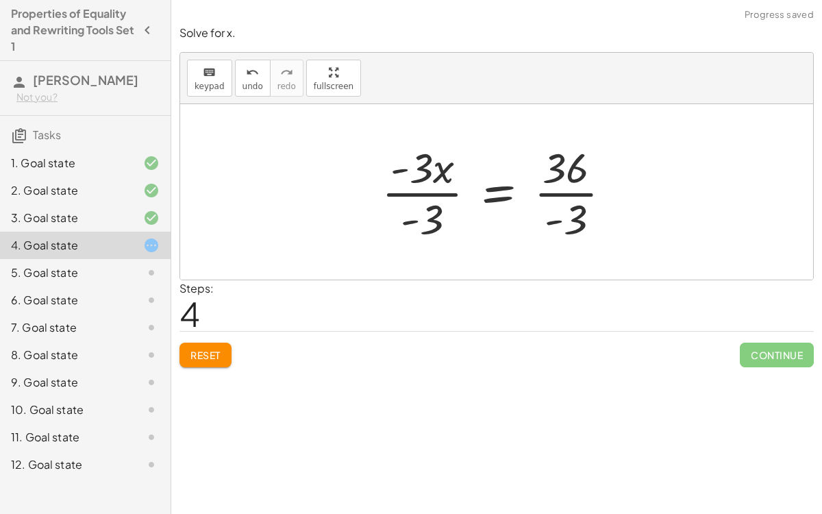
click at [424, 190] on div at bounding box center [502, 191] width 254 height 105
click at [566, 192] on div at bounding box center [528, 191] width 201 height 105
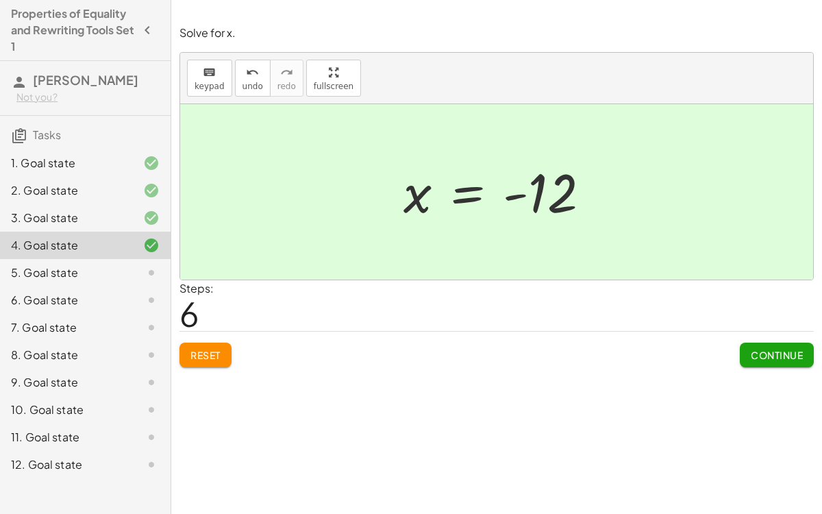
click at [762, 349] on span "Continue" at bounding box center [777, 355] width 52 height 12
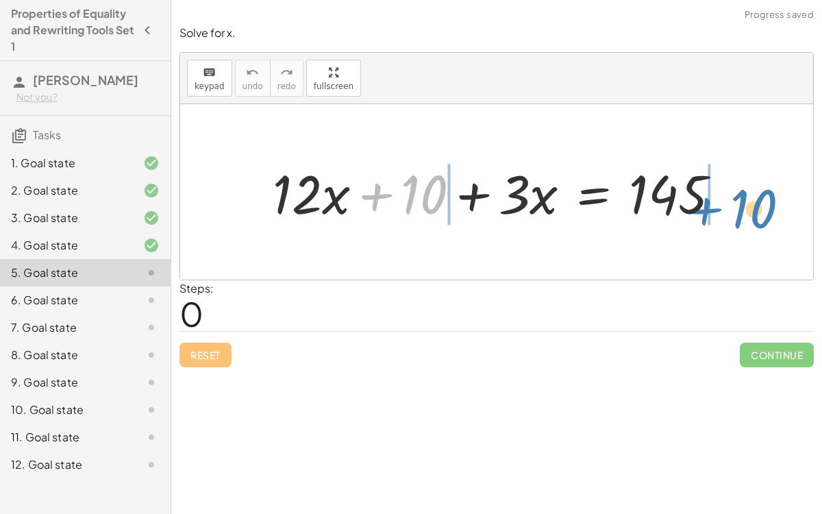
drag, startPoint x: 434, startPoint y: 195, endPoint x: 751, endPoint y: 202, distance: 317.2
click at [751, 202] on div "+ 10 + · 12 · x + 10 + · 3 · x = 145" at bounding box center [496, 191] width 633 height 175
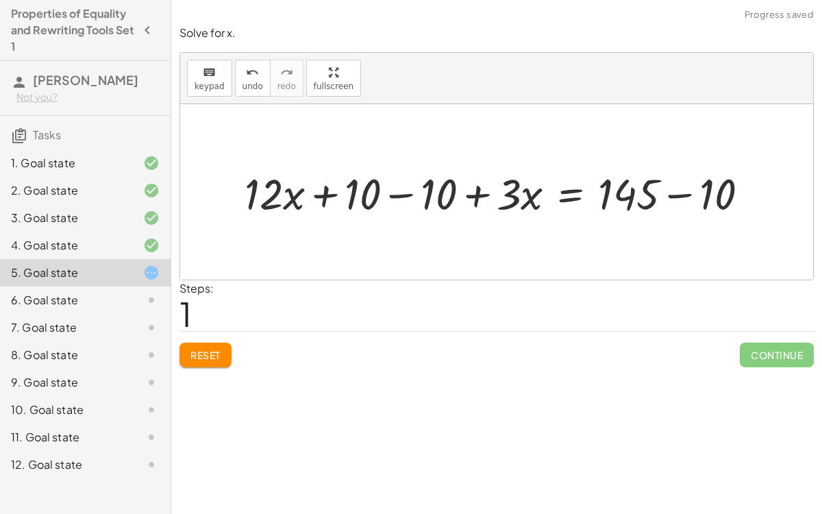
click at [742, 194] on div at bounding box center [502, 192] width 529 height 56
click at [403, 193] on div at bounding box center [464, 192] width 453 height 56
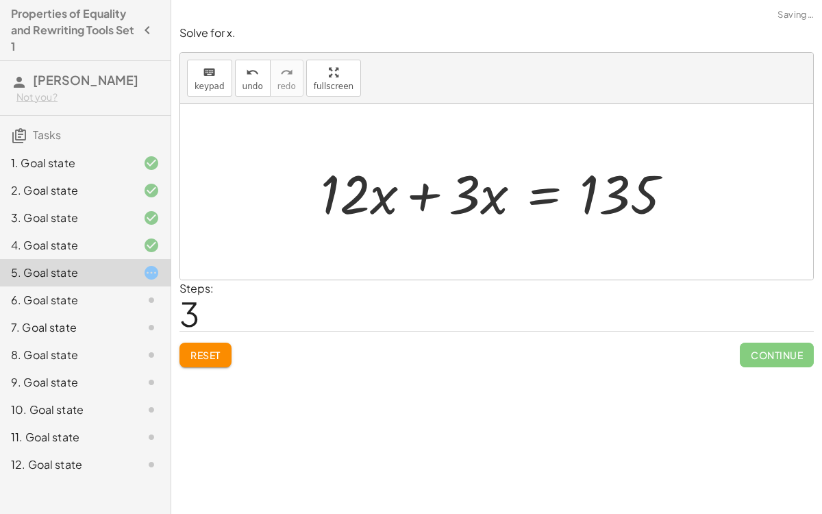
click at [428, 195] on div at bounding box center [502, 192] width 376 height 71
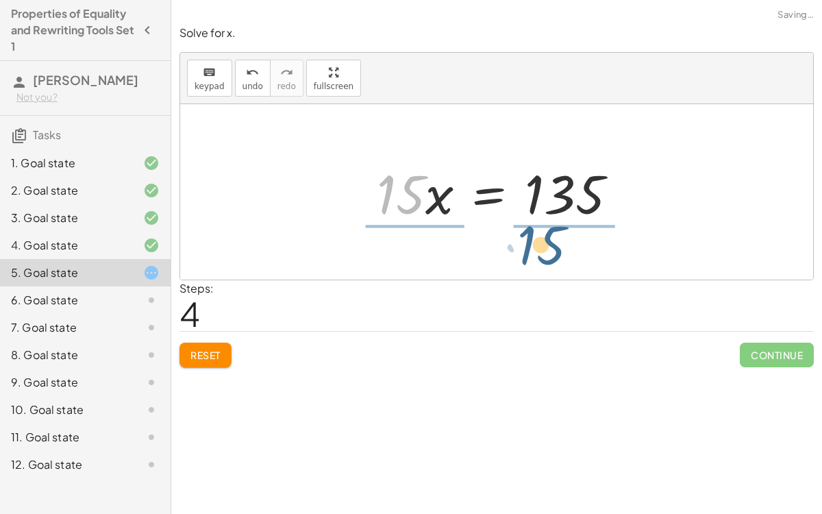
drag, startPoint x: 398, startPoint y: 195, endPoint x: 538, endPoint y: 243, distance: 148.6
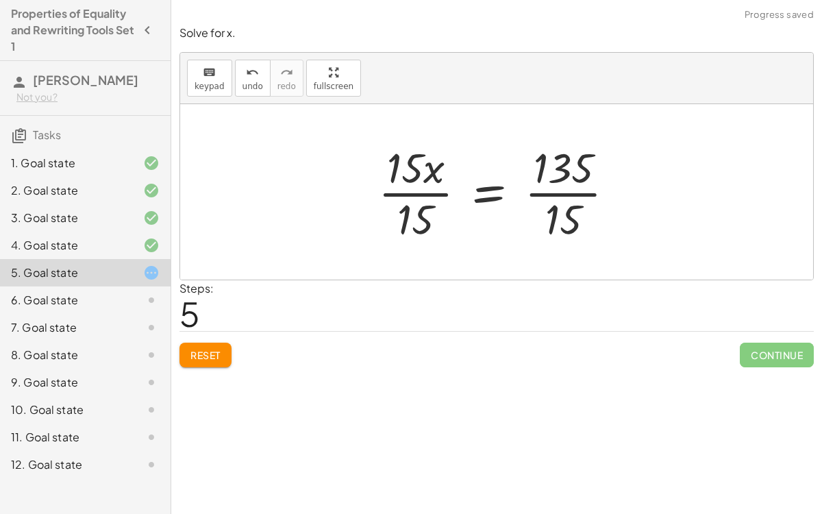
click at [447, 191] on div at bounding box center [502, 191] width 262 height 105
click at [558, 189] on div at bounding box center [526, 191] width 214 height 105
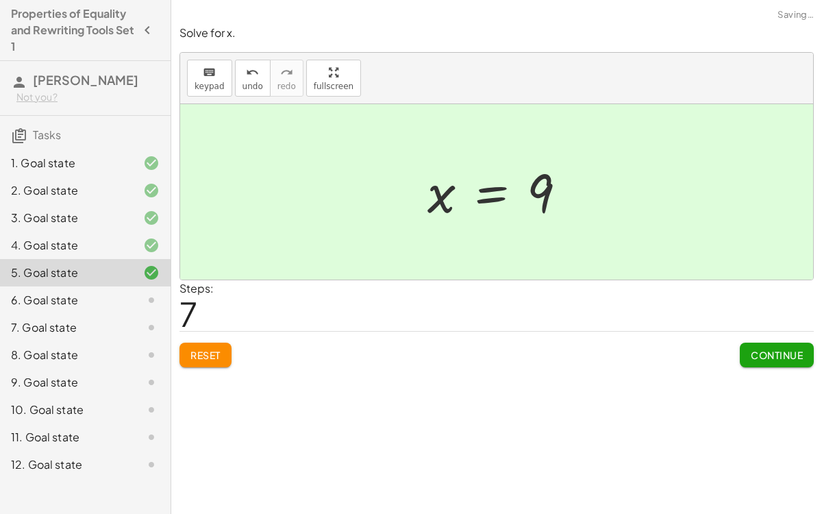
click at [783, 354] on span "Continue" at bounding box center [777, 355] width 52 height 12
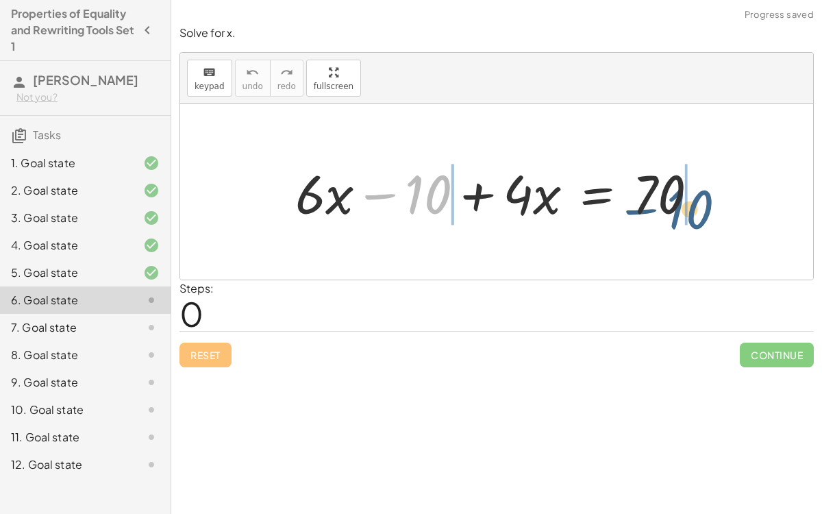
drag, startPoint x: 414, startPoint y: 189, endPoint x: 676, endPoint y: 203, distance: 262.7
click at [676, 203] on div at bounding box center [501, 192] width 427 height 71
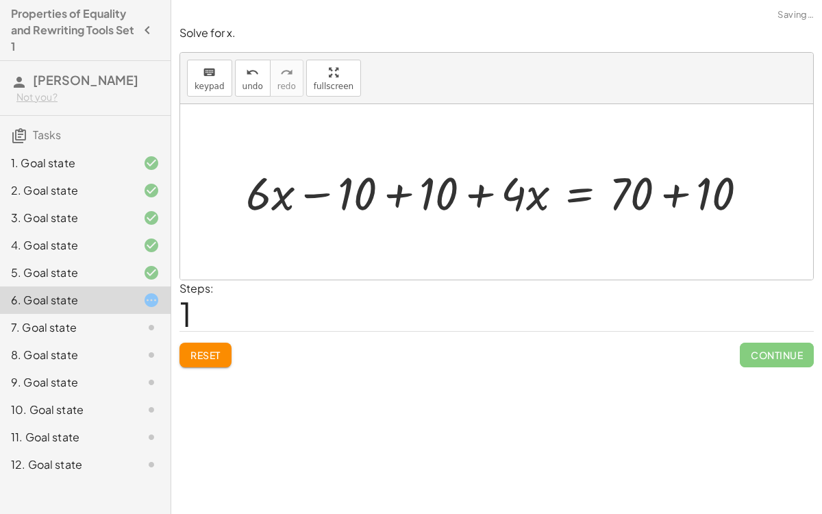
click at [386, 192] on div at bounding box center [502, 192] width 527 height 60
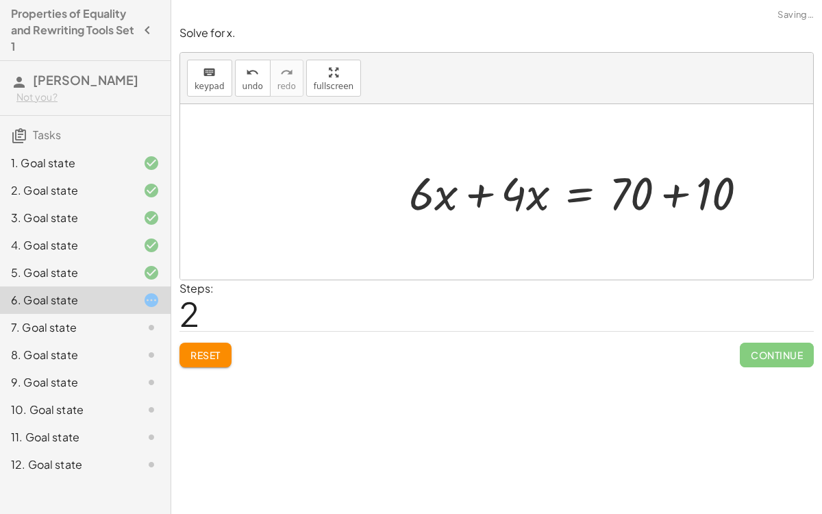
click at [456, 193] on div at bounding box center [584, 192] width 364 height 60
click at [477, 192] on div at bounding box center [584, 192] width 364 height 60
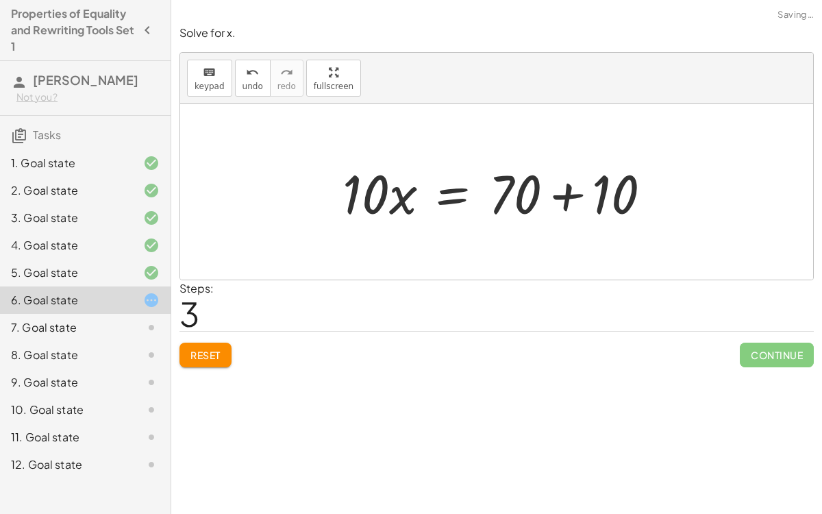
click at [671, 194] on div "+ · 6 · x − 10 + · 4 · x = 70 + · 6 · x − 10 + 10 + · 4 · x = + 70 + 10 + · 6 ·…" at bounding box center [497, 191] width 351 height 77
click at [569, 193] on div at bounding box center [503, 192] width 334 height 71
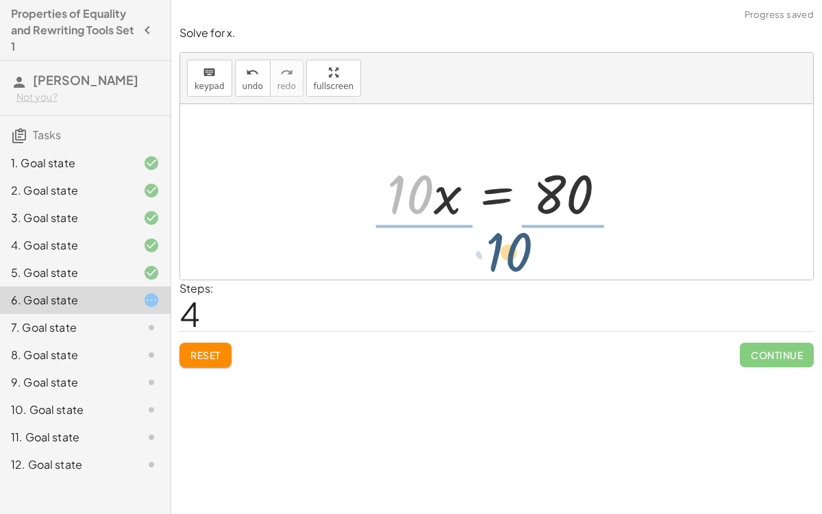
drag, startPoint x: 407, startPoint y: 190, endPoint x: 511, endPoint y: 246, distance: 118.0
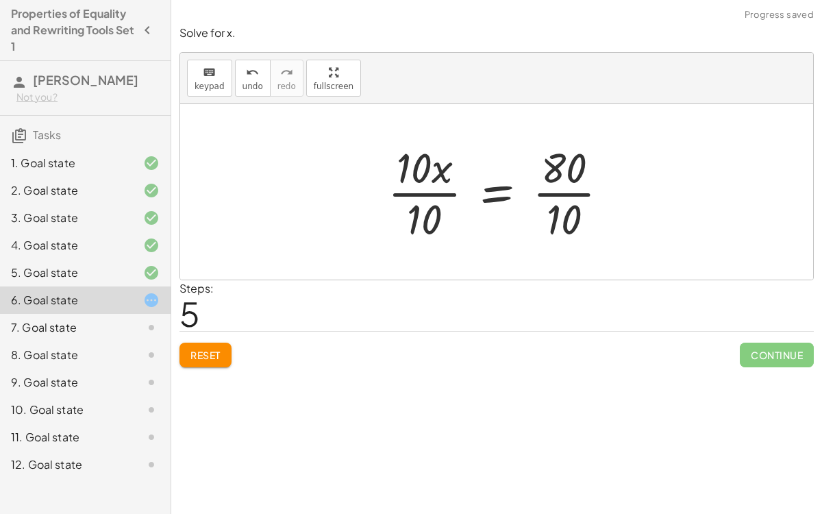
click at [421, 186] on div at bounding box center [504, 191] width 246 height 105
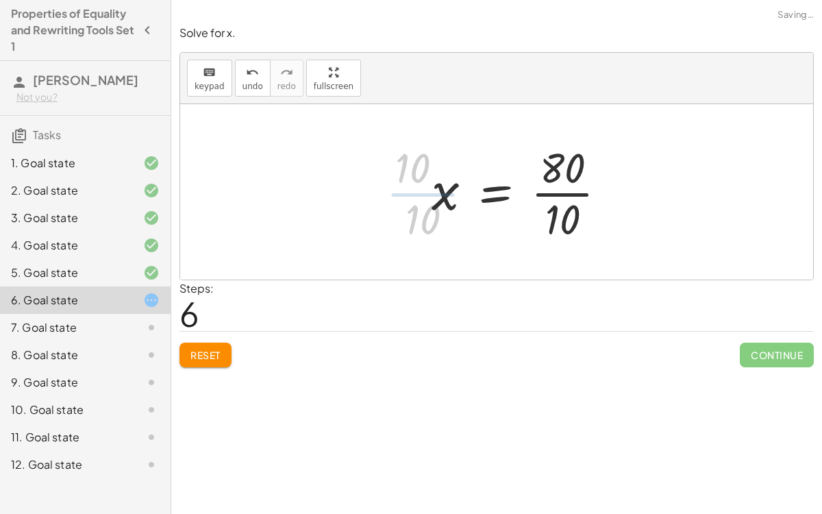
click at [574, 192] on div at bounding box center [525, 191] width 200 height 105
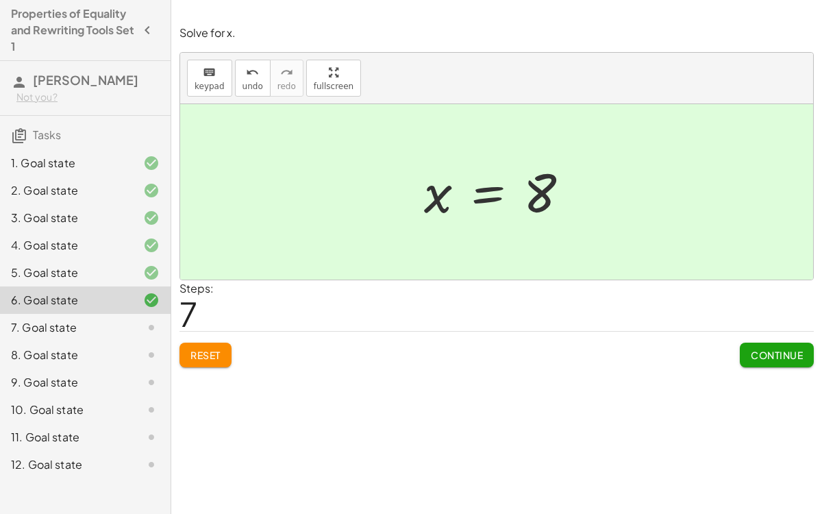
click at [87, 171] on div "1. Goal state" at bounding box center [85, 162] width 171 height 27
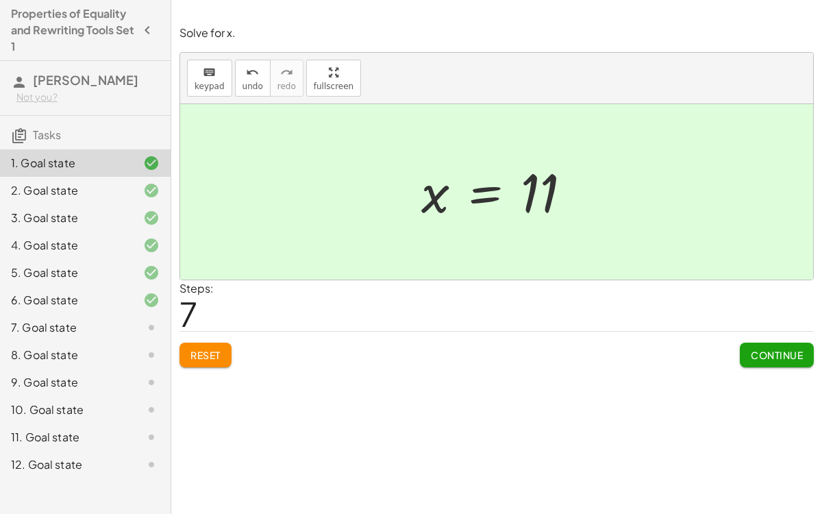
click at [118, 327] on div "7. Goal state" at bounding box center [66, 327] width 110 height 16
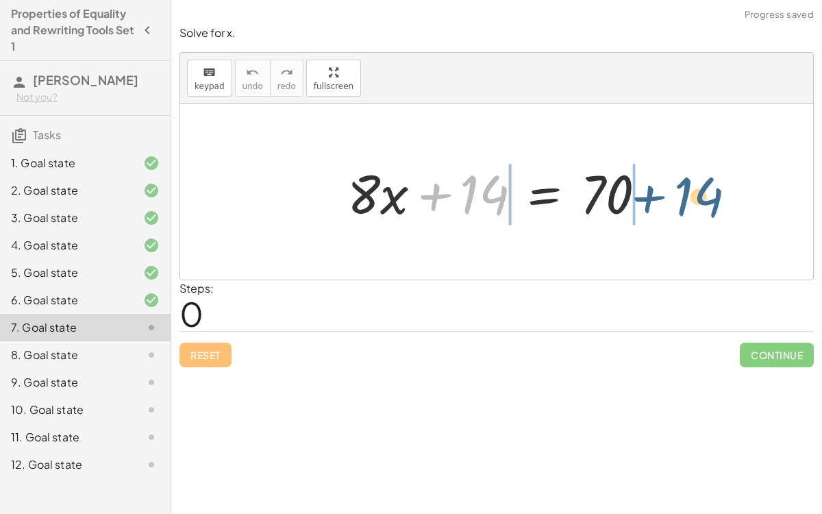
drag, startPoint x: 467, startPoint y: 195, endPoint x: 682, endPoint y: 195, distance: 214.4
click at [682, 195] on div "+ 14 + · 8 · x + 14 = 70" at bounding box center [496, 191] width 633 height 175
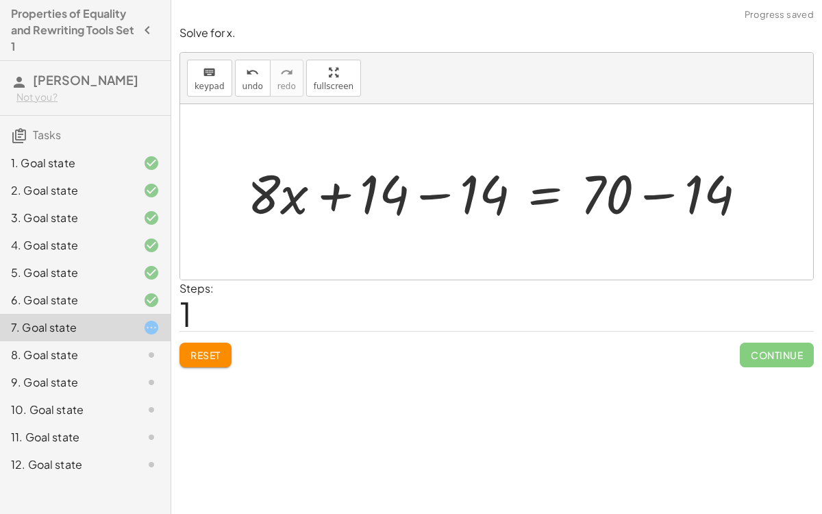
click at [655, 195] on div at bounding box center [501, 192] width 523 height 71
click at [434, 195] on div at bounding box center [455, 192] width 430 height 71
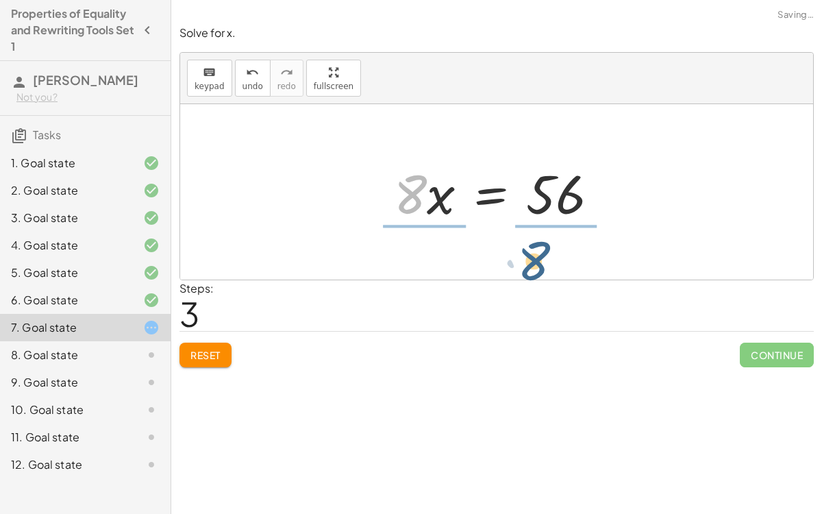
drag, startPoint x: 421, startPoint y: 185, endPoint x: 541, endPoint y: 250, distance: 137.0
click at [541, 250] on div "+ · 8 · x + 14 = 70 + · 8 · x + 14 − 14 = + 70 − 14 + · 8 · x + 14 − 14 = 56 + …" at bounding box center [496, 191] width 633 height 175
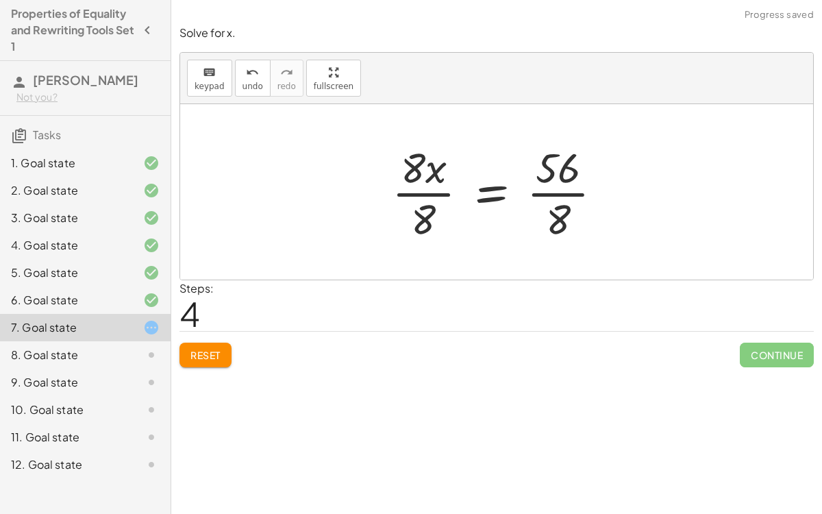
click at [438, 190] on div at bounding box center [502, 191] width 235 height 105
click at [541, 194] on div at bounding box center [520, 191] width 200 height 105
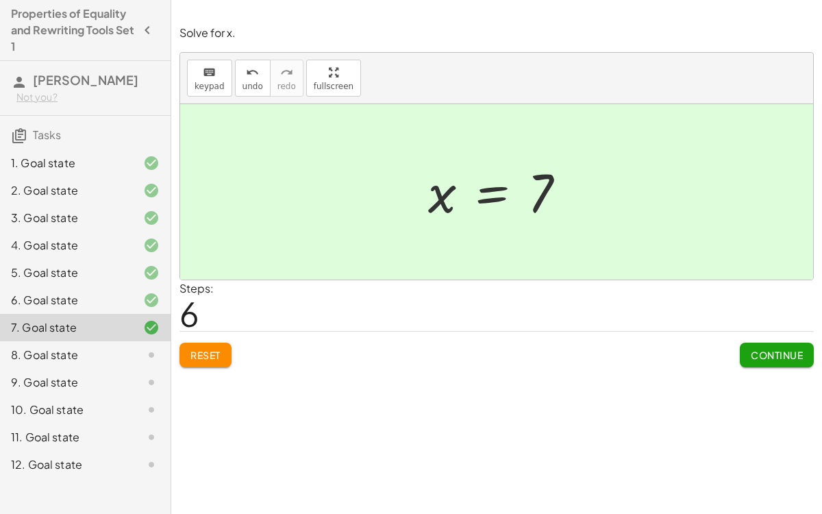
click at [79, 347] on div "8. Goal state" at bounding box center [66, 355] width 110 height 16
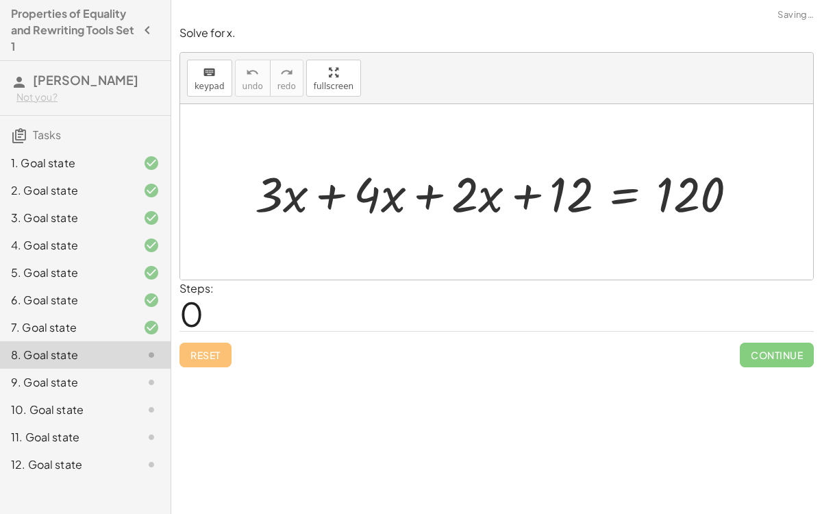
click at [79, 347] on div "8. Goal state" at bounding box center [66, 355] width 110 height 16
click at [327, 188] on div at bounding box center [502, 192] width 508 height 64
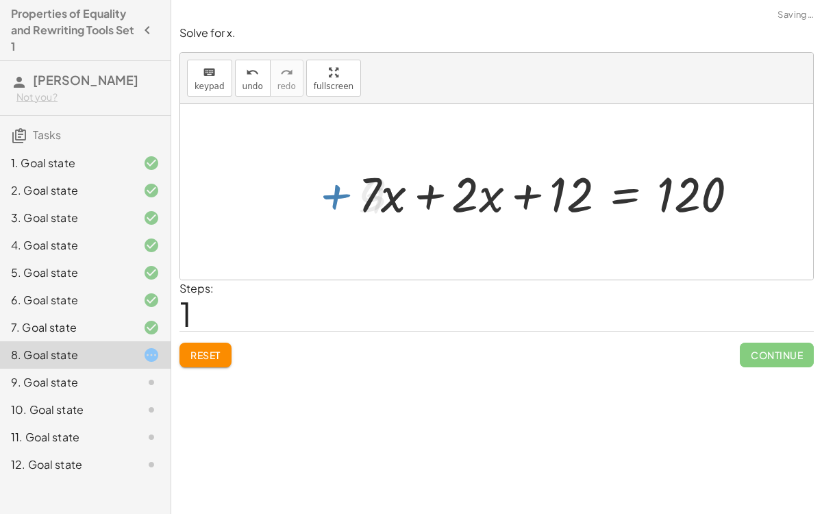
click at [432, 196] on div at bounding box center [553, 192] width 404 height 64
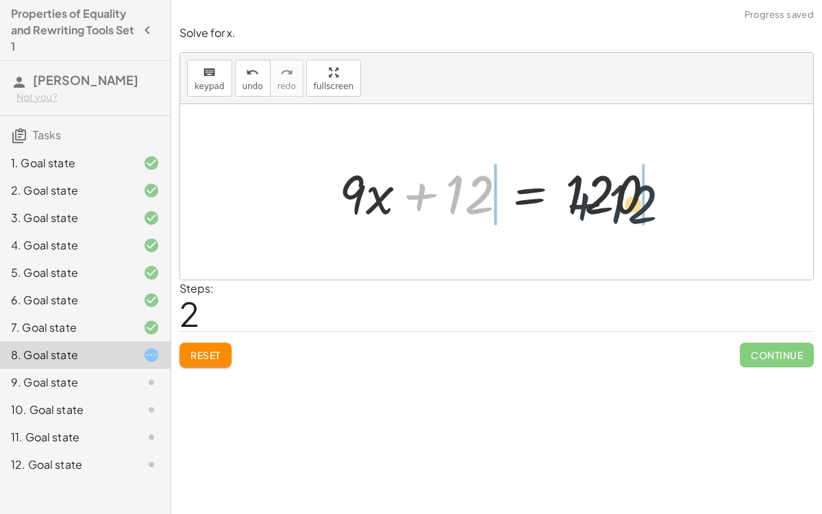
drag, startPoint x: 450, startPoint y: 195, endPoint x: 657, endPoint y: 205, distance: 207.1
click at [657, 205] on div at bounding box center [502, 192] width 340 height 71
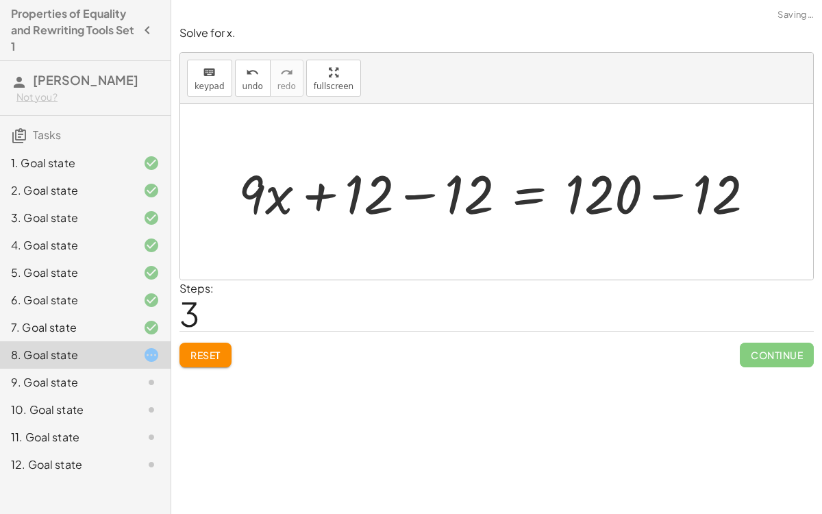
click at [660, 195] on div at bounding box center [502, 192] width 540 height 71
click at [406, 189] on div at bounding box center [453, 192] width 443 height 71
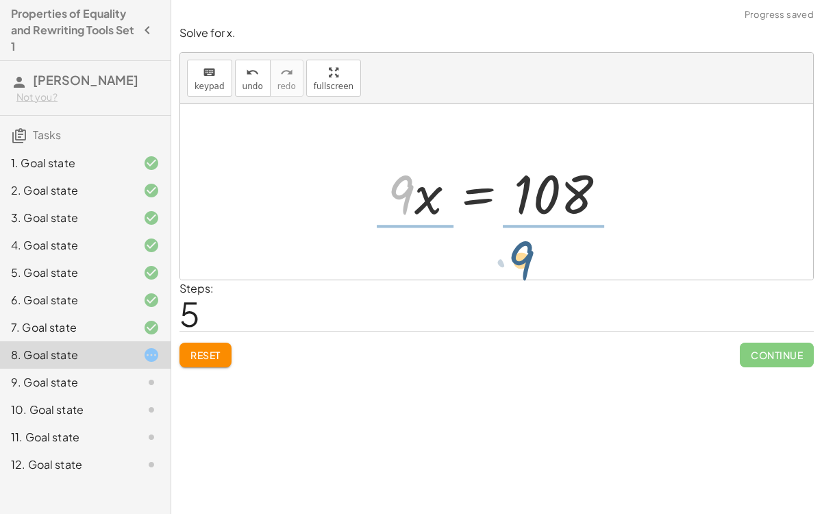
drag, startPoint x: 407, startPoint y: 187, endPoint x: 527, endPoint y: 253, distance: 137.3
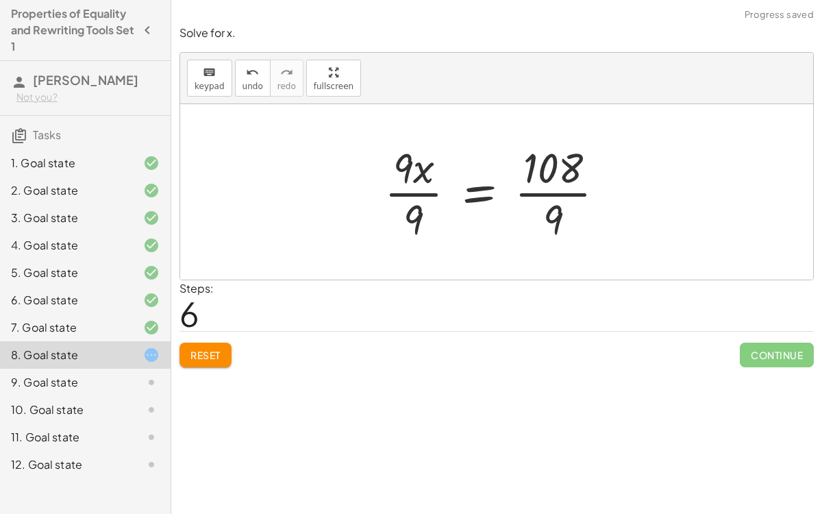
click at [554, 191] on div at bounding box center [499, 191] width 245 height 105
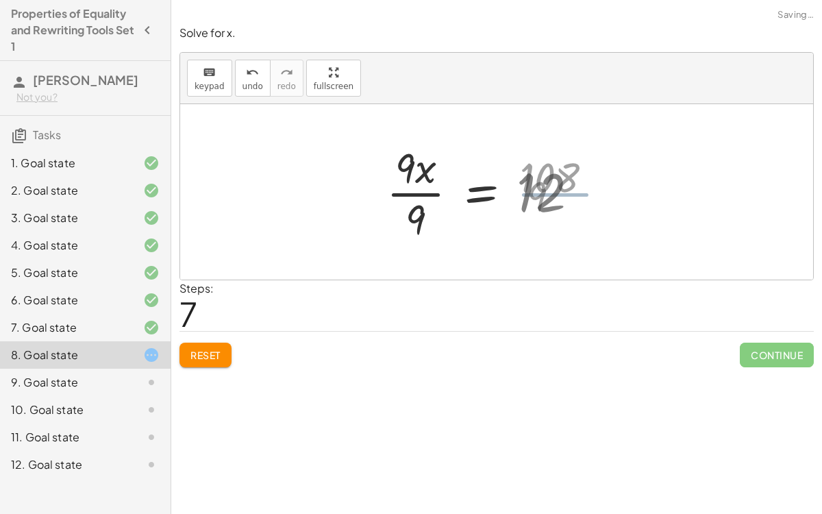
click at [432, 183] on div at bounding box center [487, 191] width 217 height 105
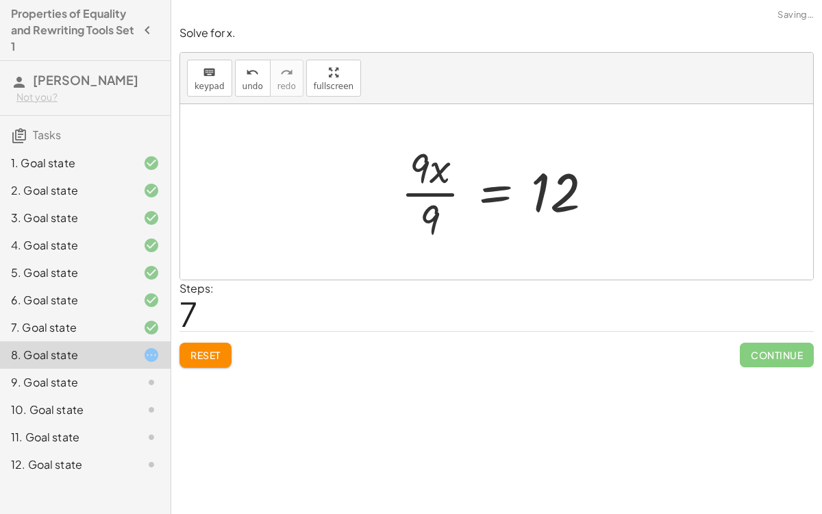
click at [438, 188] on div at bounding box center [502, 191] width 217 height 105
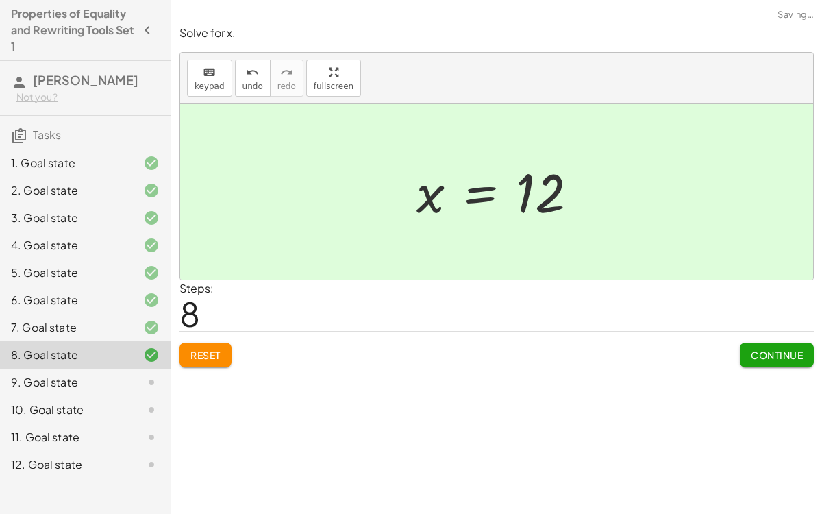
click at [779, 358] on span "Continue" at bounding box center [777, 355] width 52 height 12
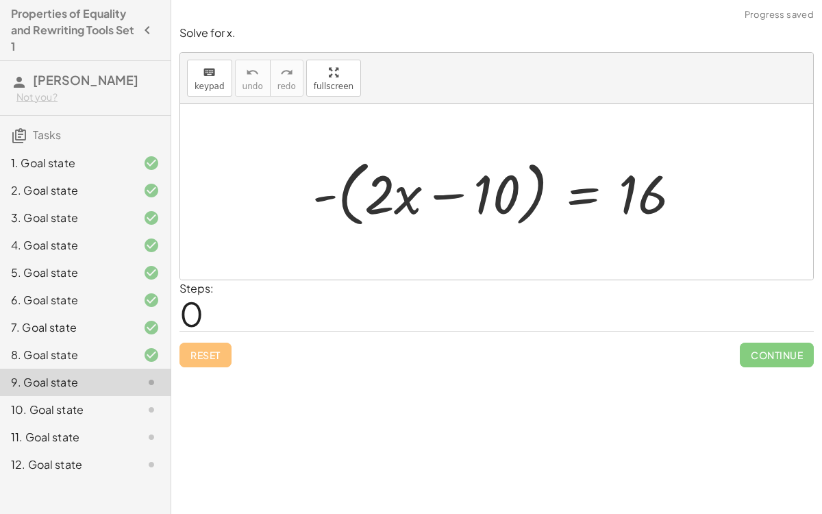
click at [439, 191] on div at bounding box center [501, 192] width 393 height 79
click at [339, 186] on div at bounding box center [501, 192] width 393 height 79
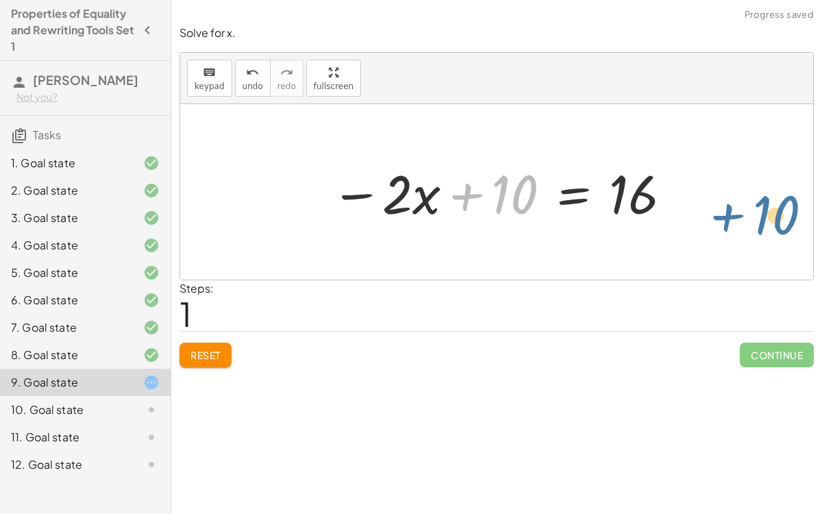
drag, startPoint x: 534, startPoint y: 176, endPoint x: 757, endPoint y: 180, distance: 222.7
click at [757, 180] on div "- ( + · 2 · x − 10 ) = 16 + 10 · 2 · x 10 = 16 − +" at bounding box center [496, 191] width 633 height 175
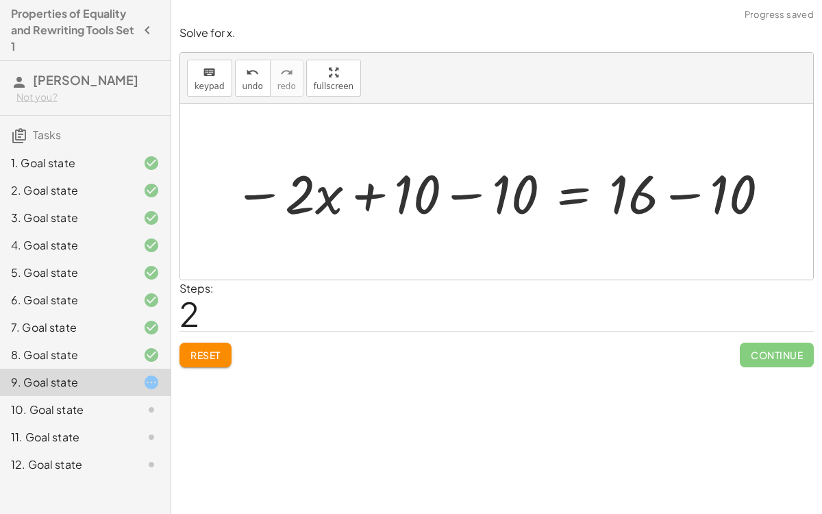
click at [693, 188] on div at bounding box center [502, 192] width 551 height 71
click at [466, 197] on div at bounding box center [444, 192] width 434 height 71
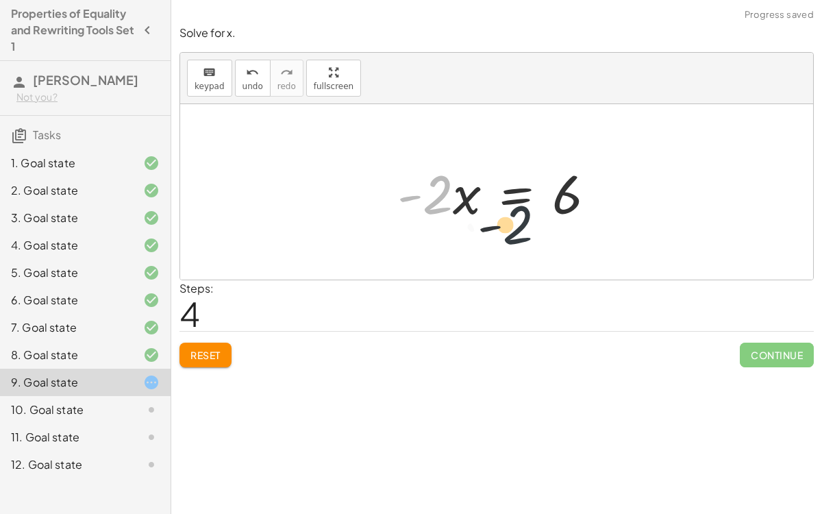
drag, startPoint x: 433, startPoint y: 192, endPoint x: 525, endPoint y: 221, distance: 96.8
click at [525, 221] on div at bounding box center [501, 192] width 223 height 71
drag, startPoint x: 432, startPoint y: 180, endPoint x: 558, endPoint y: 224, distance: 132.8
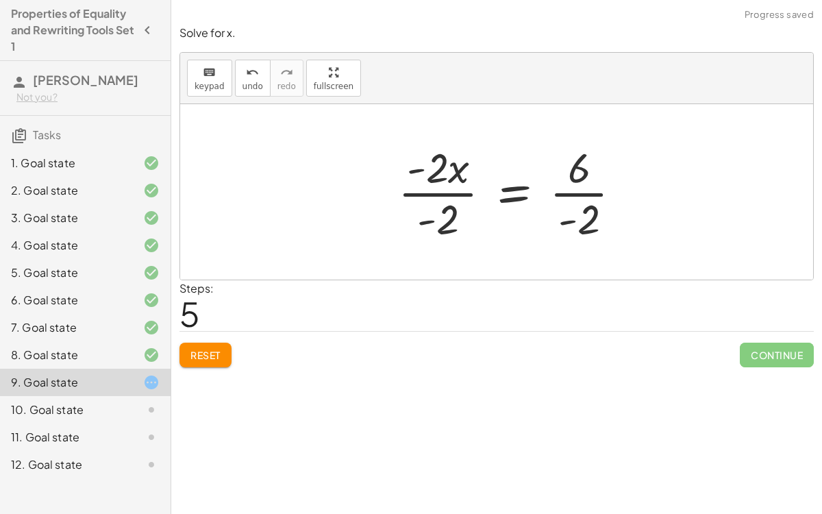
click at [477, 192] on div at bounding box center [515, 191] width 249 height 105
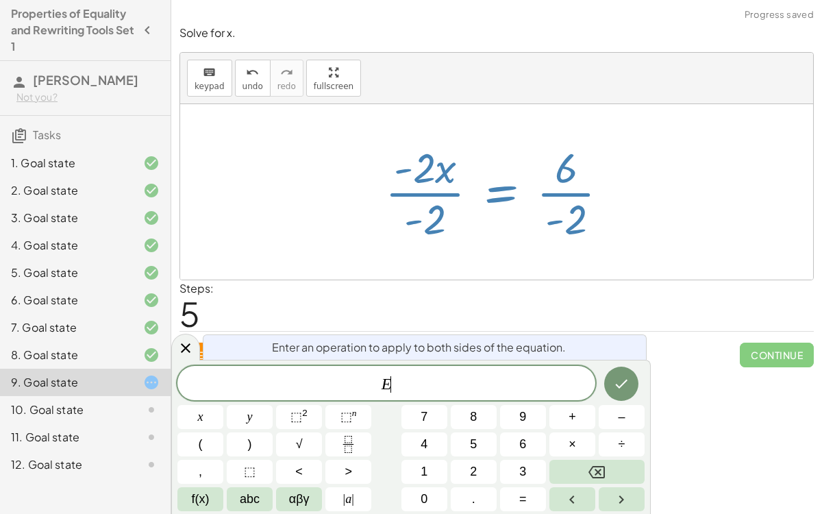
click at [449, 192] on div at bounding box center [502, 191] width 249 height 105
click at [193, 353] on div at bounding box center [185, 347] width 29 height 27
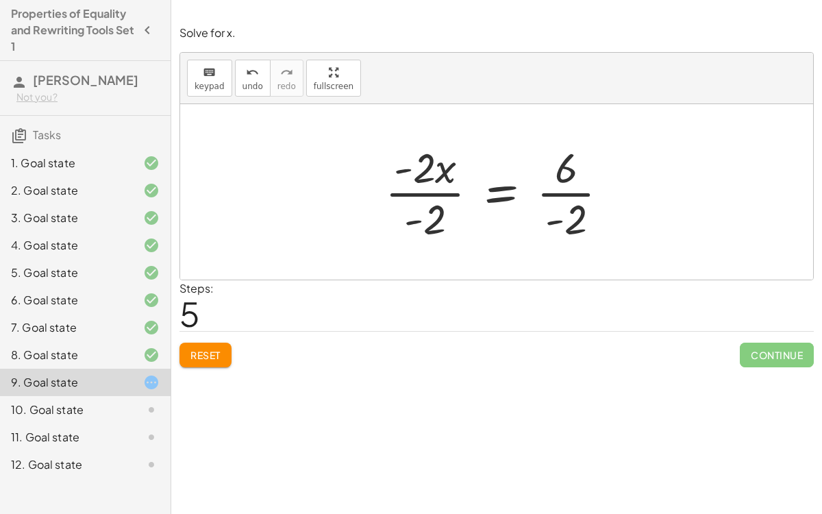
click at [443, 195] on div at bounding box center [502, 191] width 249 height 105
click at [571, 195] on div at bounding box center [528, 191] width 196 height 105
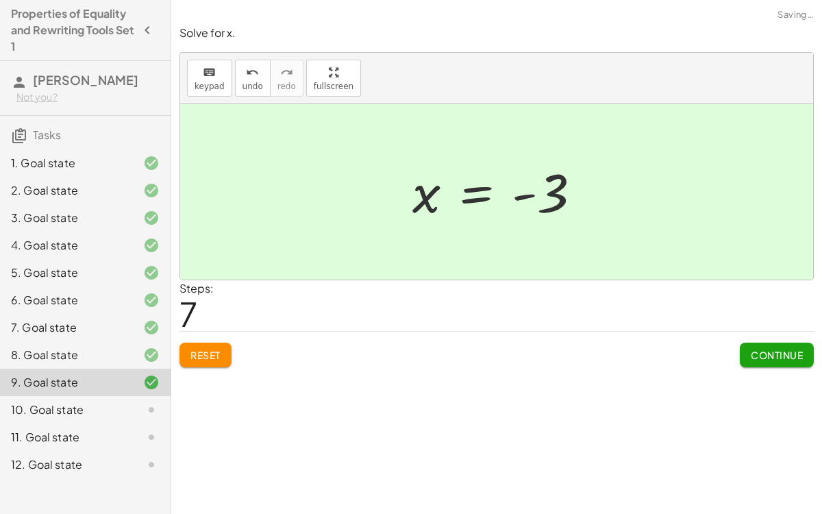
click at [736, 353] on div "Reset Continue" at bounding box center [496, 349] width 634 height 36
click at [763, 353] on span "Continue" at bounding box center [777, 355] width 52 height 12
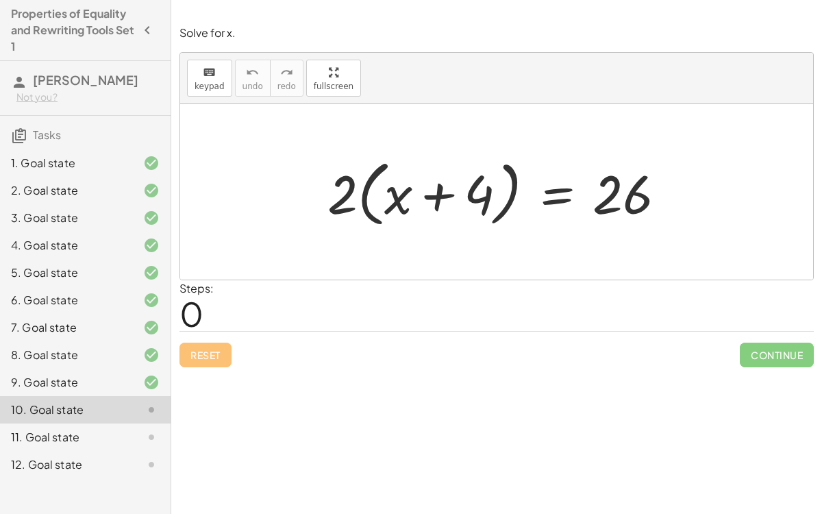
click at [366, 192] on div at bounding box center [502, 192] width 363 height 79
click at [340, 199] on div at bounding box center [502, 192] width 363 height 79
click at [366, 201] on div at bounding box center [502, 192] width 363 height 79
click at [410, 200] on div at bounding box center [502, 192] width 363 height 79
click at [462, 195] on div at bounding box center [502, 192] width 363 height 79
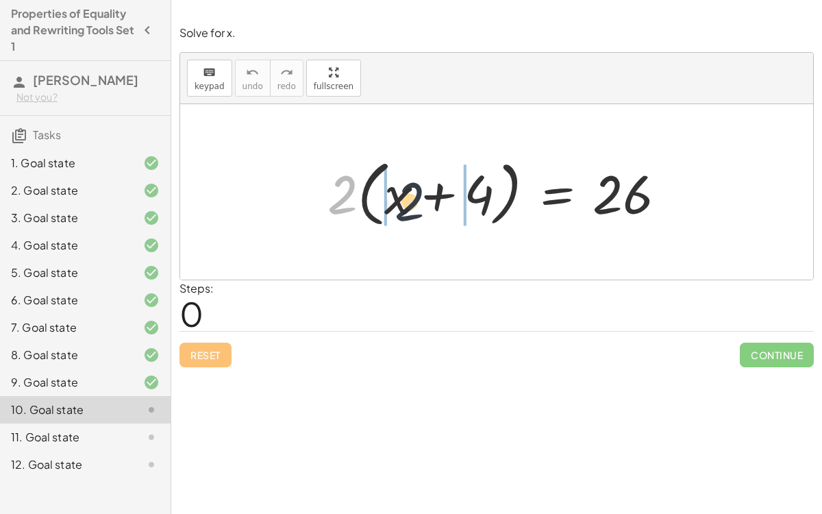
drag, startPoint x: 346, startPoint y: 198, endPoint x: 414, endPoint y: 204, distance: 68.8
click at [414, 204] on div at bounding box center [502, 192] width 363 height 79
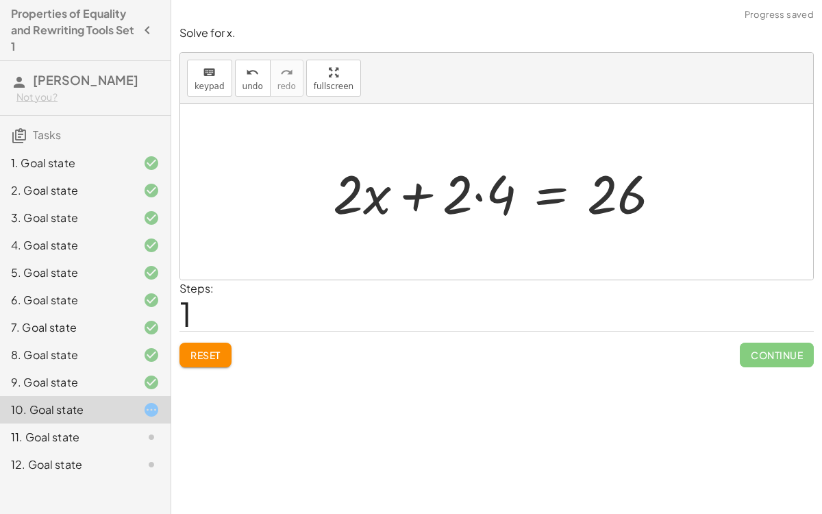
click at [475, 198] on div at bounding box center [502, 192] width 352 height 71
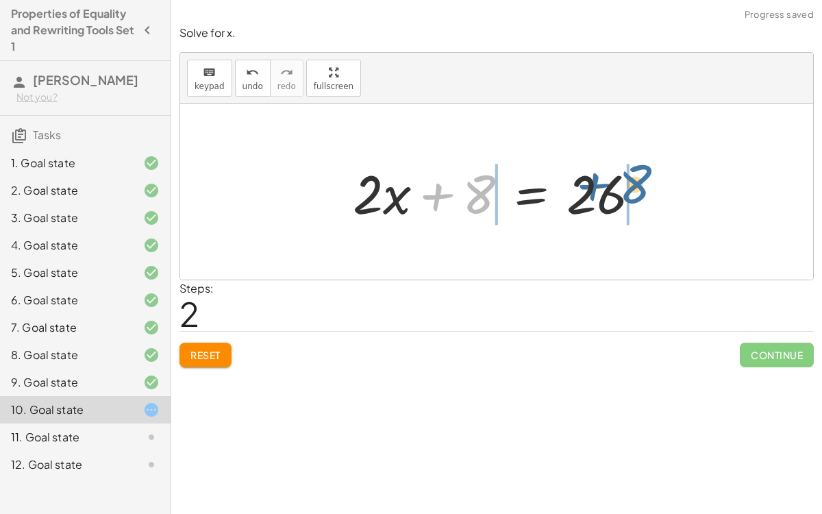
drag, startPoint x: 502, startPoint y: 193, endPoint x: 660, endPoint y: 183, distance: 158.6
click at [660, 183] on div "· 2 · ( + x + 4 ) = 26 + · 2 · x + · 2 · 4 = 26 + 8 + x + = 26 · 2 · 8" at bounding box center [496, 191] width 329 height 77
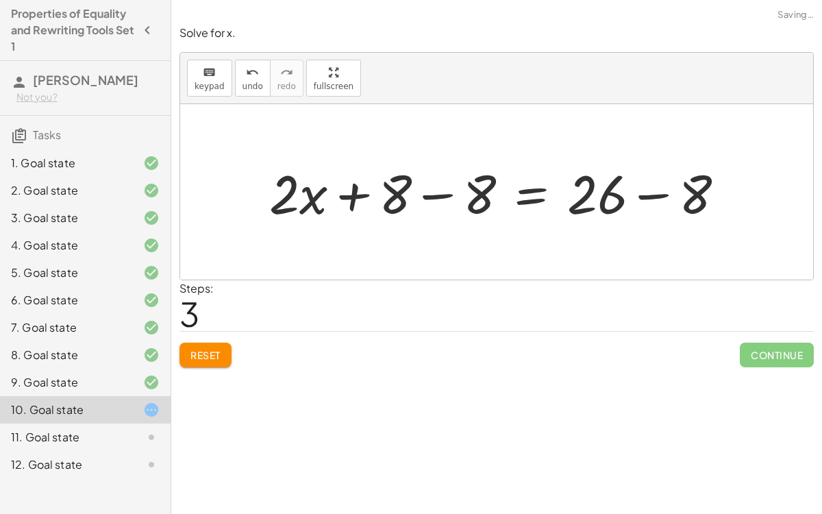
click at [647, 195] on div at bounding box center [502, 192] width 480 height 71
click at [427, 198] on div at bounding box center [455, 192] width 387 height 71
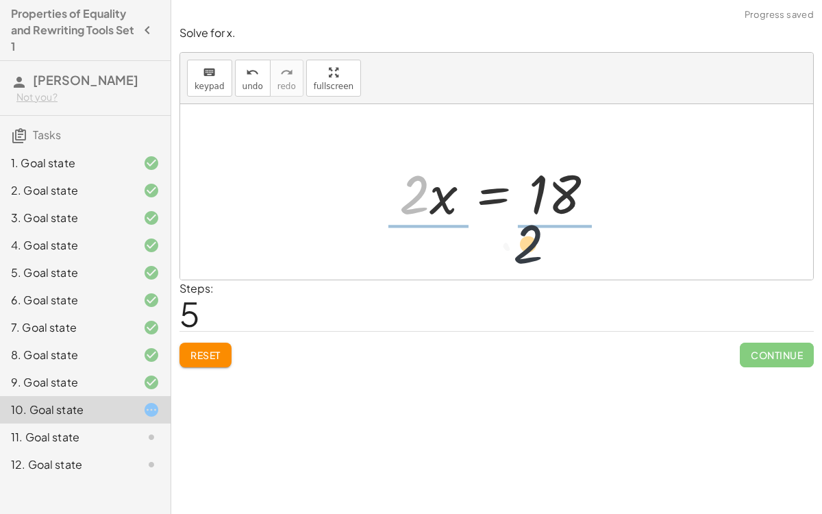
drag, startPoint x: 416, startPoint y: 195, endPoint x: 532, endPoint y: 246, distance: 127.3
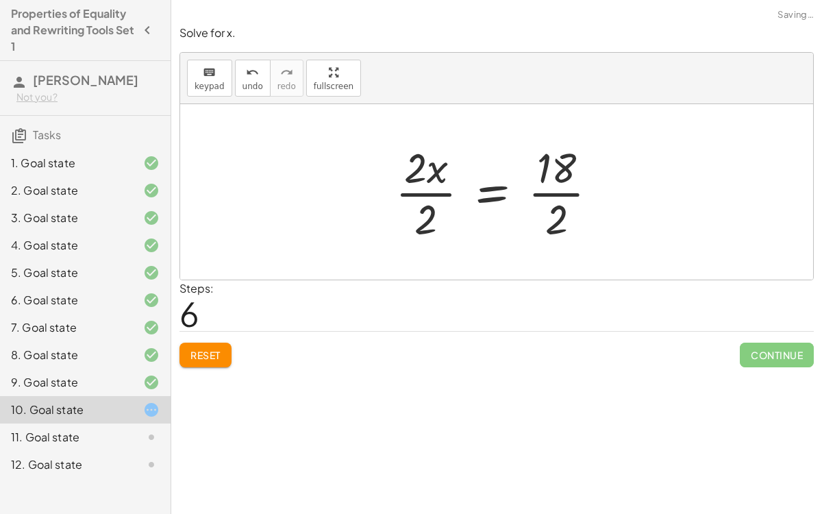
click at [563, 193] on div at bounding box center [501, 191] width 227 height 105
click at [436, 188] on div at bounding box center [486, 191] width 197 height 105
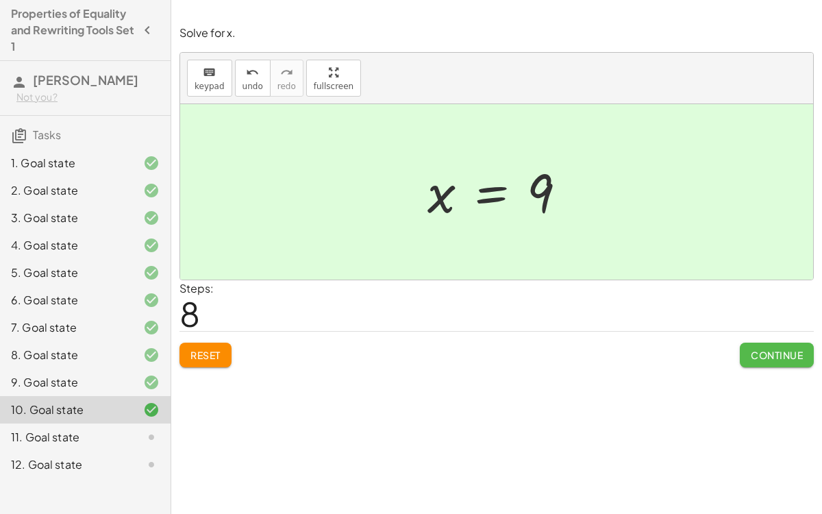
click at [766, 356] on span "Continue" at bounding box center [777, 355] width 52 height 12
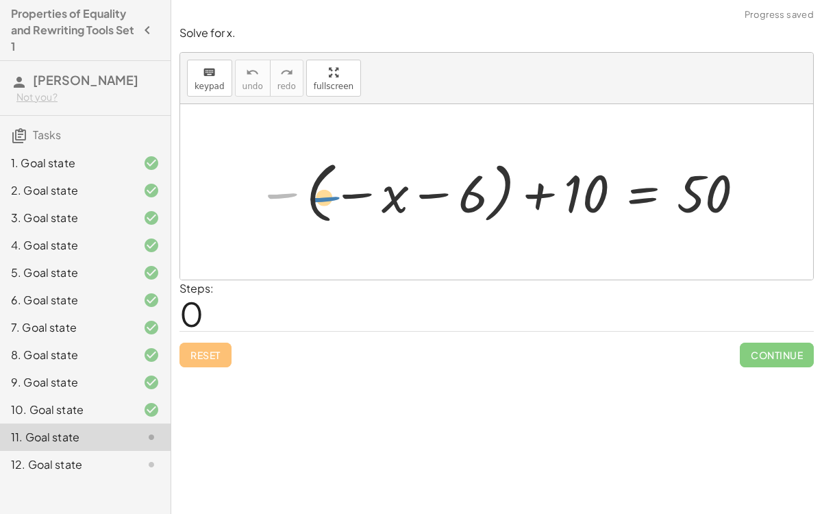
drag, startPoint x: 287, startPoint y: 195, endPoint x: 315, endPoint y: 199, distance: 28.4
click at [315, 199] on div at bounding box center [502, 191] width 504 height 73
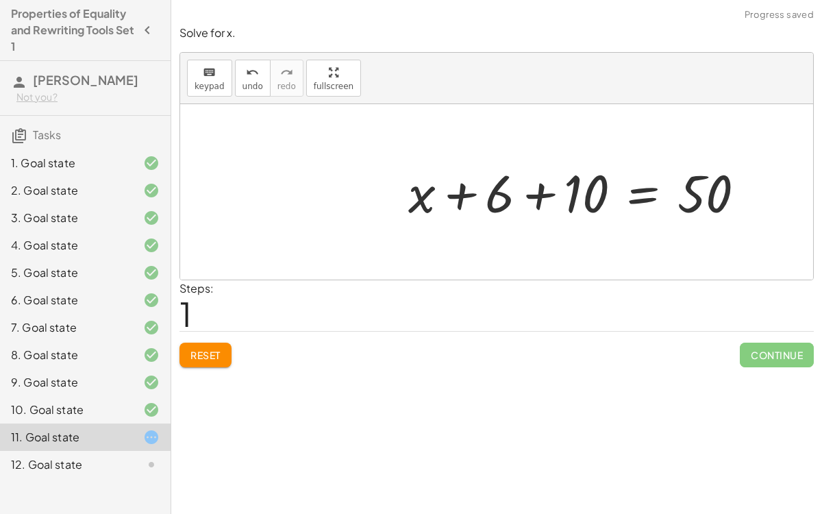
click at [533, 193] on div at bounding box center [582, 192] width 362 height 68
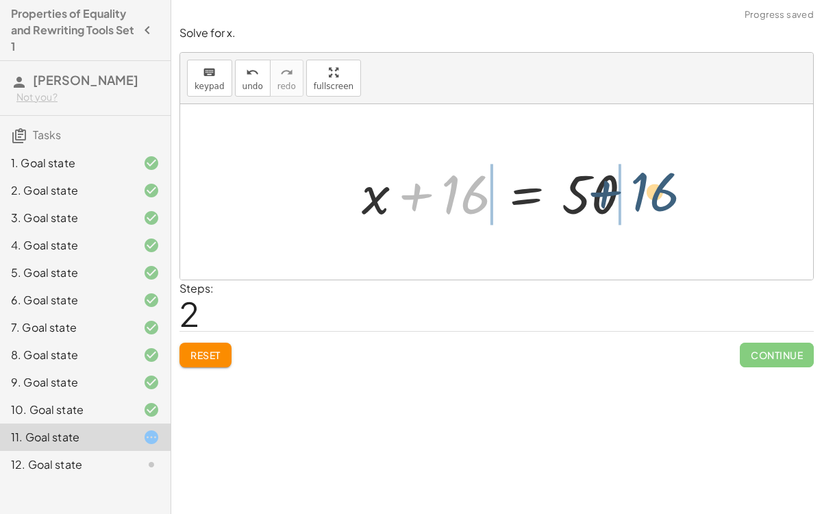
drag, startPoint x: 450, startPoint y: 192, endPoint x: 639, endPoint y: 188, distance: 189.1
click at [639, 188] on div at bounding box center [502, 192] width 295 height 71
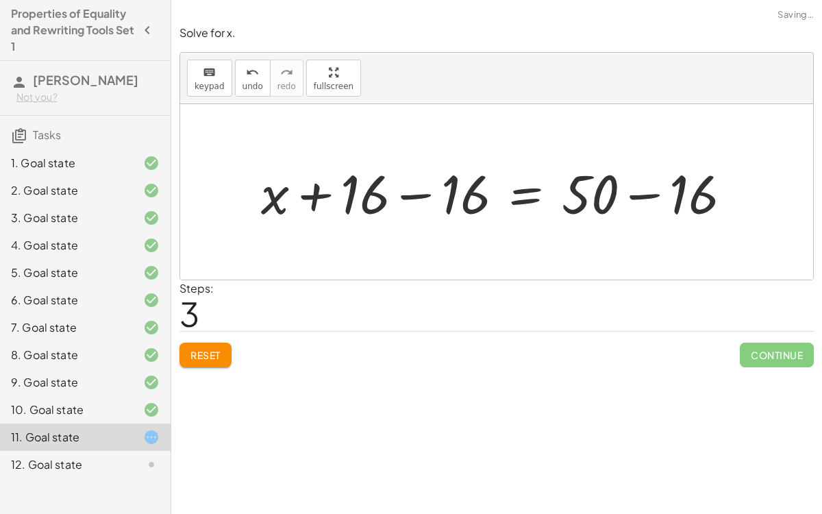
click at [642, 192] on div at bounding box center [501, 192] width 495 height 71
click at [414, 196] on div at bounding box center [453, 192] width 399 height 71
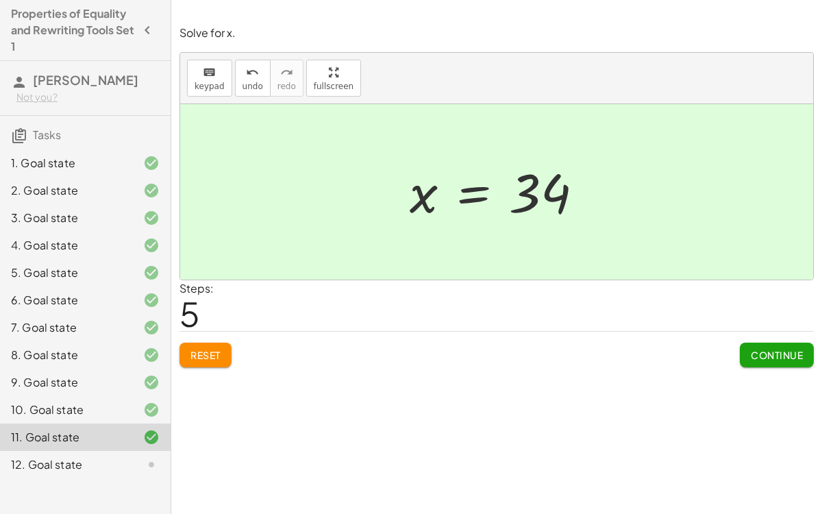
click at [805, 350] on button "Continue" at bounding box center [777, 354] width 74 height 25
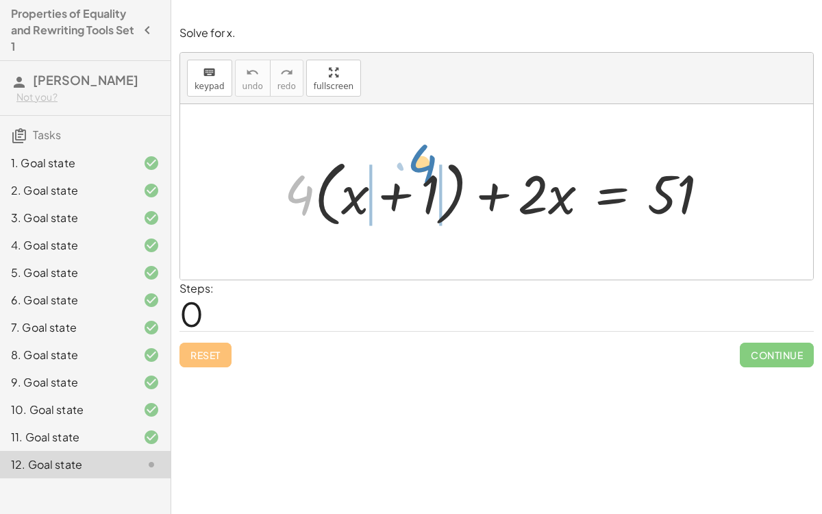
drag, startPoint x: 299, startPoint y: 181, endPoint x: 423, endPoint y: 150, distance: 127.8
click at [423, 150] on div "· 4 + · 4 · ( + x + 1 ) + · 2 · x = 51" at bounding box center [497, 192] width 466 height 86
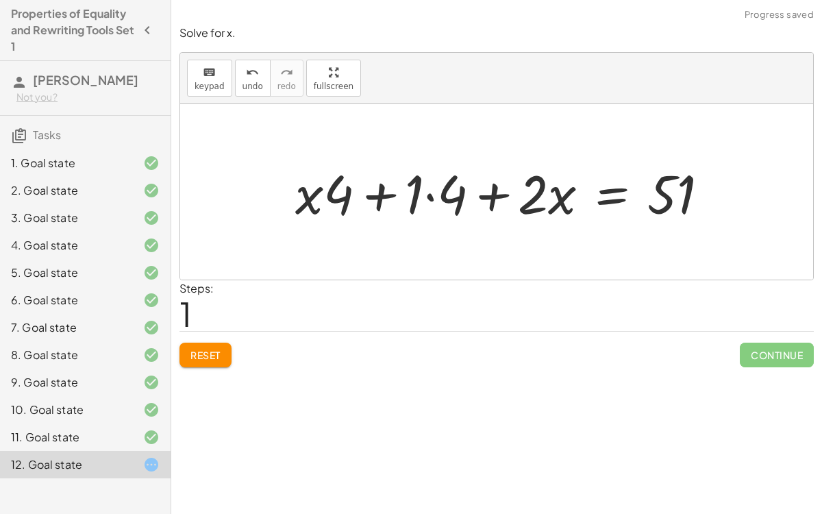
click at [336, 190] on div at bounding box center [507, 192] width 438 height 71
click at [308, 202] on div at bounding box center [507, 192] width 438 height 71
drag, startPoint x: 336, startPoint y: 199, endPoint x: 297, endPoint y: 193, distance: 39.4
click at [297, 193] on div at bounding box center [507, 192] width 438 height 71
click at [213, 355] on span "Reset" at bounding box center [205, 355] width 30 height 12
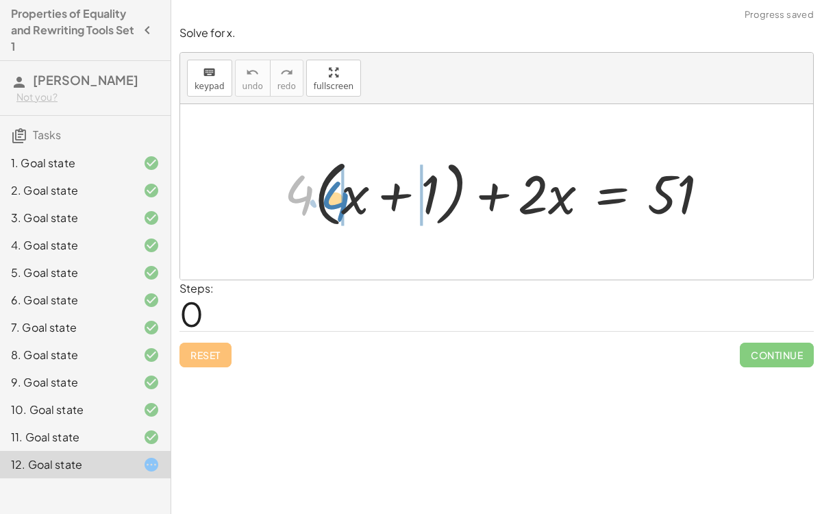
drag, startPoint x: 295, startPoint y: 195, endPoint x: 332, endPoint y: 201, distance: 37.4
click at [332, 201] on div at bounding box center [501, 192] width 449 height 79
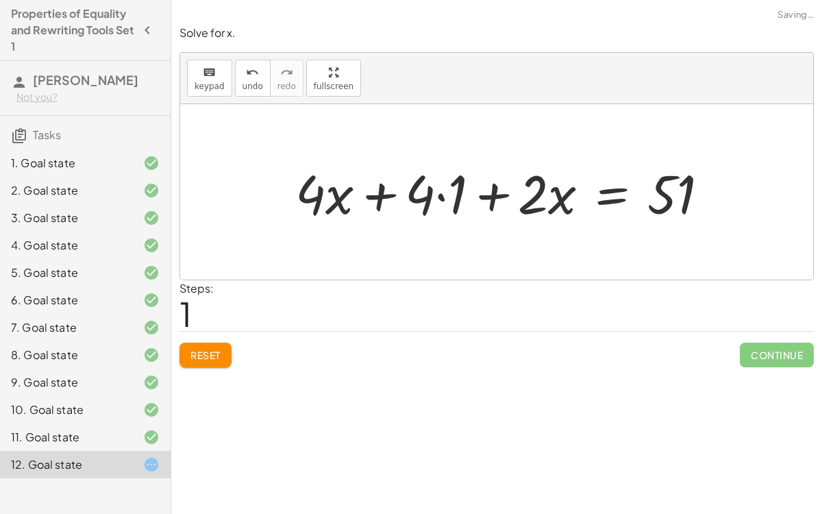
click at [436, 193] on div at bounding box center [507, 192] width 438 height 71
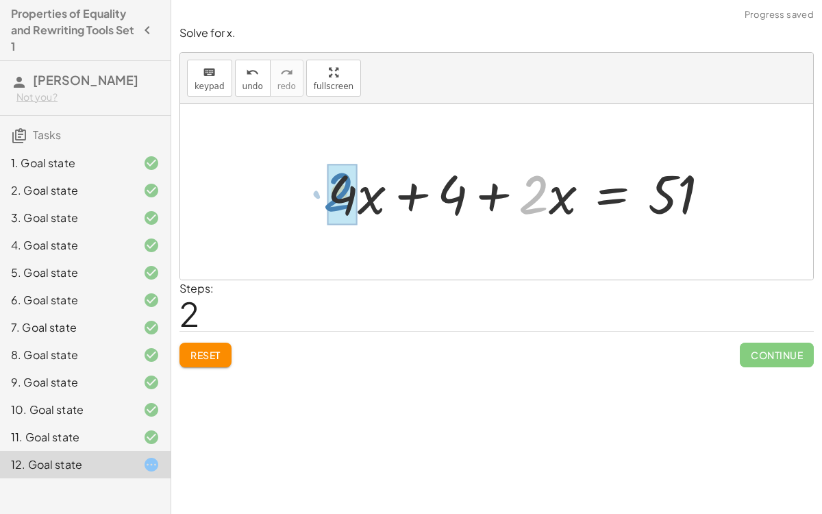
drag, startPoint x: 543, startPoint y: 193, endPoint x: 351, endPoint y: 191, distance: 192.5
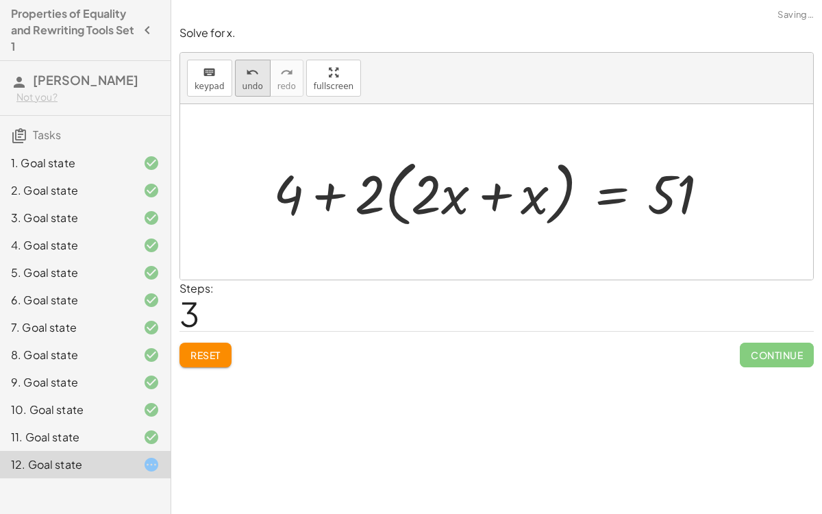
click at [242, 88] on span "undo" at bounding box center [252, 87] width 21 height 10
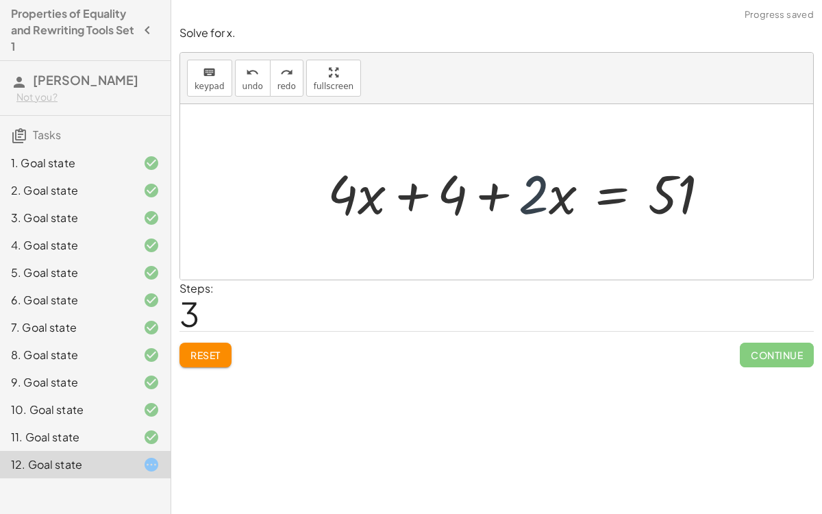
click at [533, 193] on div at bounding box center [524, 192] width 406 height 71
drag, startPoint x: 554, startPoint y: 197, endPoint x: 370, endPoint y: 186, distance: 184.6
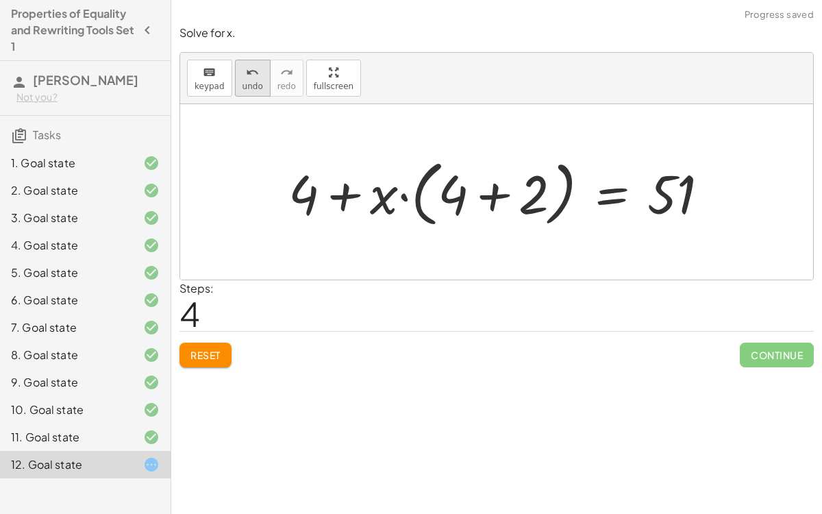
click at [252, 77] on icon "undo" at bounding box center [252, 72] width 13 height 16
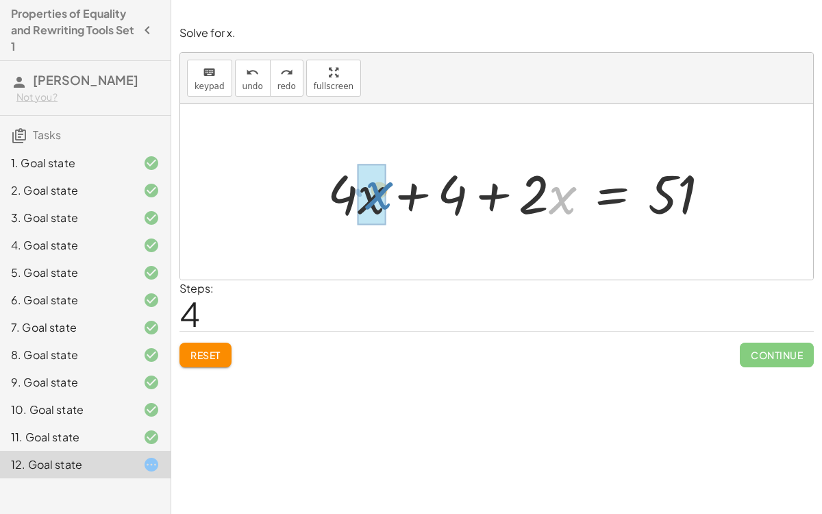
drag, startPoint x: 550, startPoint y: 194, endPoint x: 358, endPoint y: 193, distance: 191.8
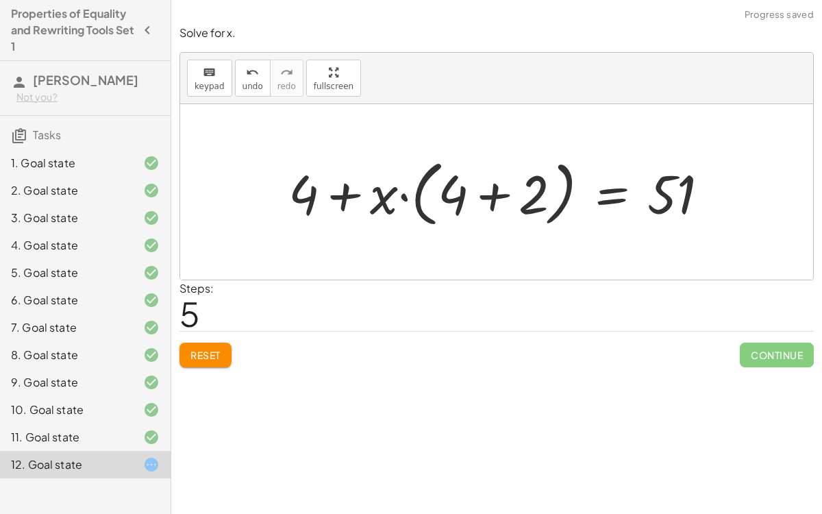
click at [491, 195] on div at bounding box center [504, 192] width 445 height 79
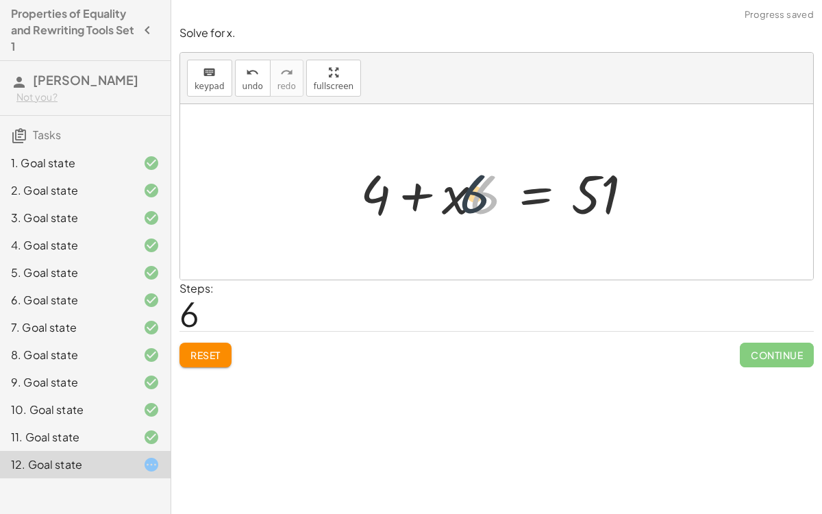
drag, startPoint x: 477, startPoint y: 196, endPoint x: 471, endPoint y: 197, distance: 6.9
click at [471, 197] on div at bounding box center [501, 192] width 297 height 71
drag, startPoint x: 381, startPoint y: 189, endPoint x: 692, endPoint y: 203, distance: 311.3
click at [639, 198] on div at bounding box center [502, 192] width 460 height 71
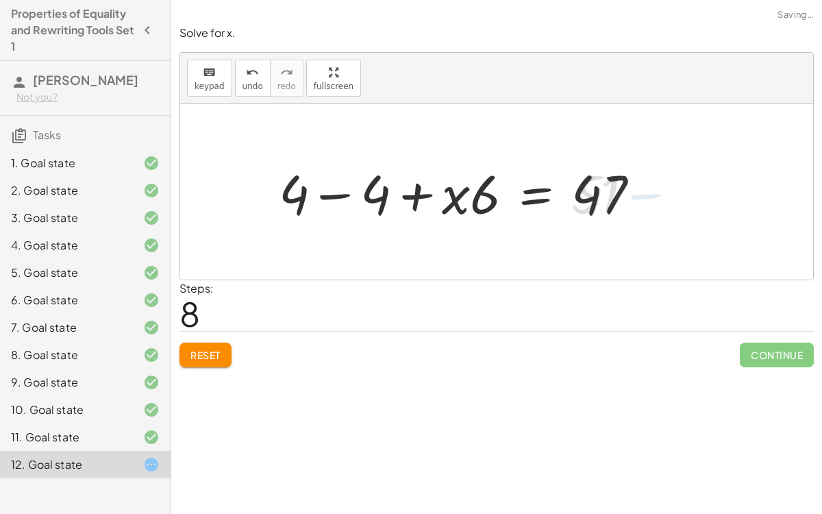
click at [328, 192] on div at bounding box center [465, 192] width 386 height 71
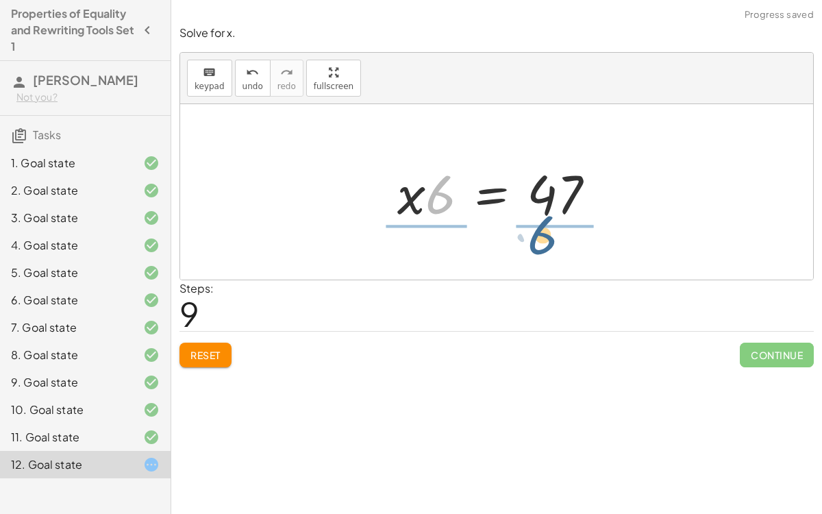
drag, startPoint x: 445, startPoint y: 199, endPoint x: 547, endPoint y: 239, distance: 108.9
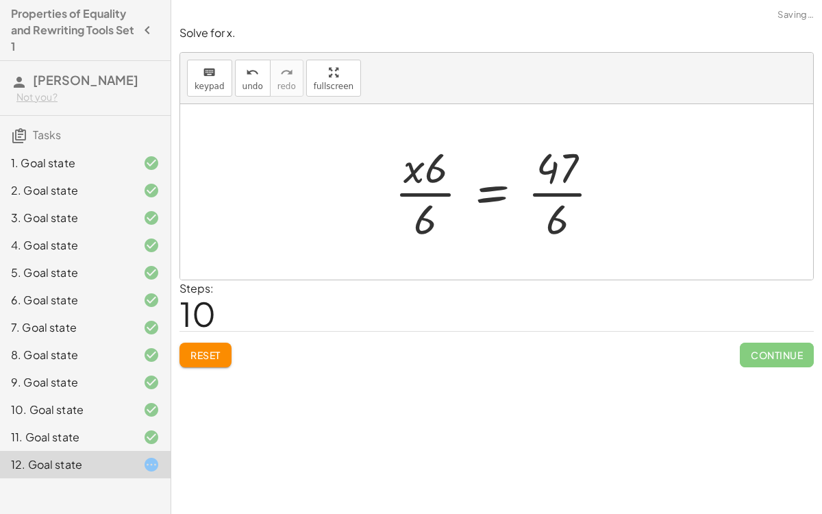
click at [432, 190] on div at bounding box center [503, 191] width 230 height 105
click at [563, 190] on div at bounding box center [502, 191] width 230 height 105
drag, startPoint x: 441, startPoint y: 173, endPoint x: 412, endPoint y: 172, distance: 29.5
click at [412, 172] on div at bounding box center [502, 191] width 230 height 105
click at [435, 189] on div at bounding box center [502, 191] width 230 height 105
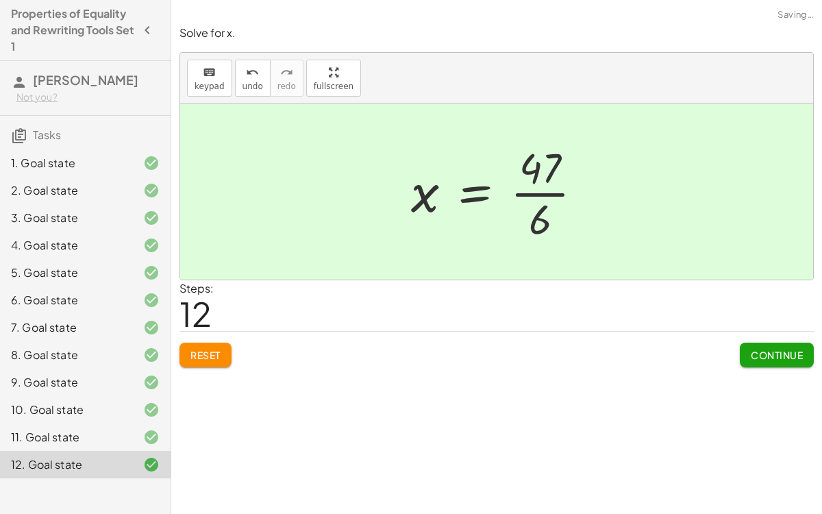
click at [546, 191] on div at bounding box center [502, 191] width 197 height 105
click at [764, 351] on span "Continue" at bounding box center [777, 355] width 52 height 12
